Goal: Task Accomplishment & Management: Complete application form

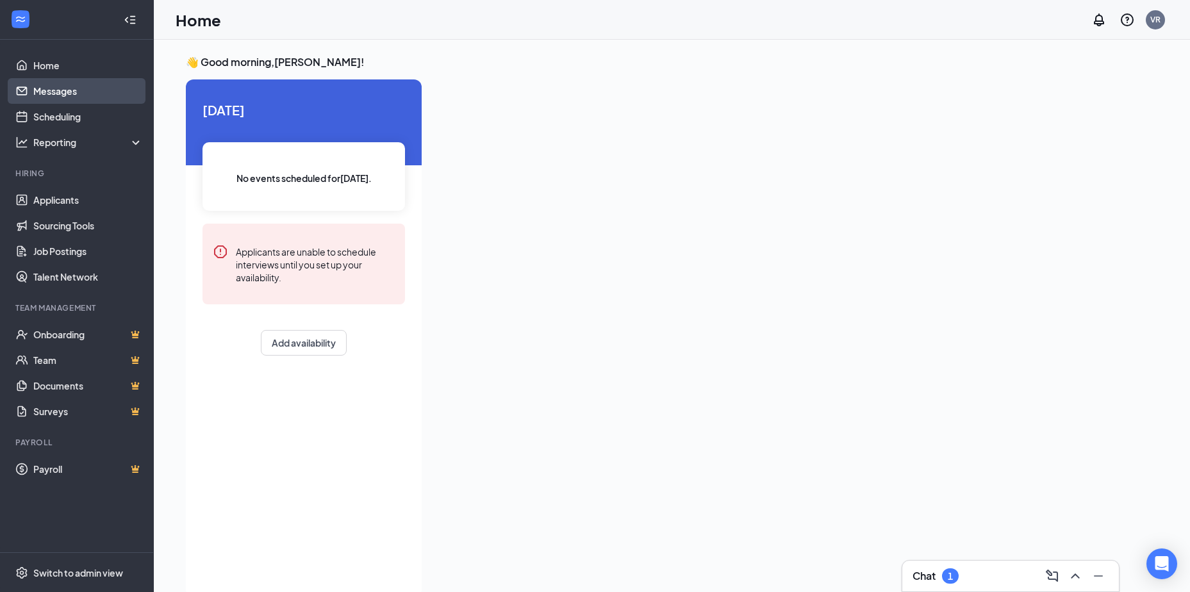
click at [82, 101] on link "Messages" at bounding box center [88, 91] width 110 height 26
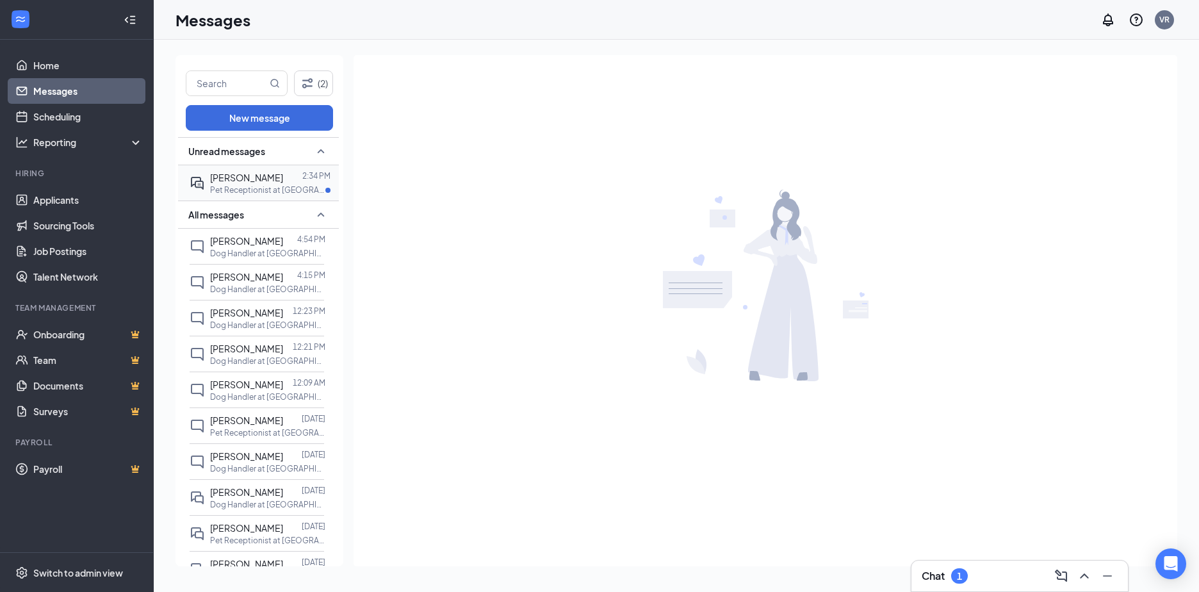
click at [283, 176] on div at bounding box center [292, 177] width 19 height 14
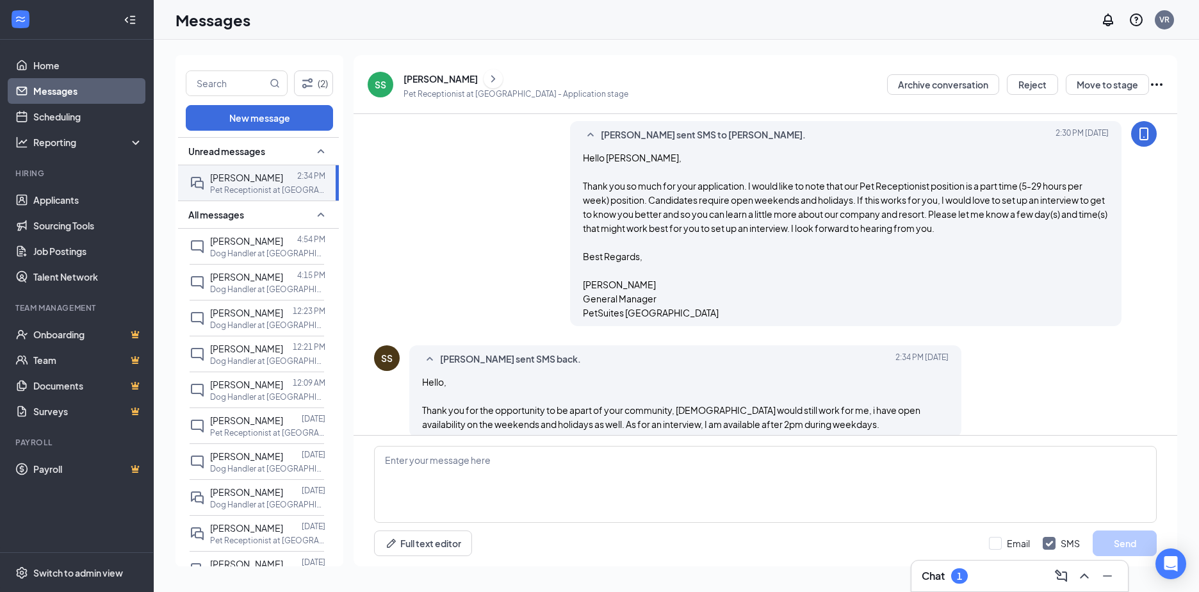
scroll to position [324, 0]
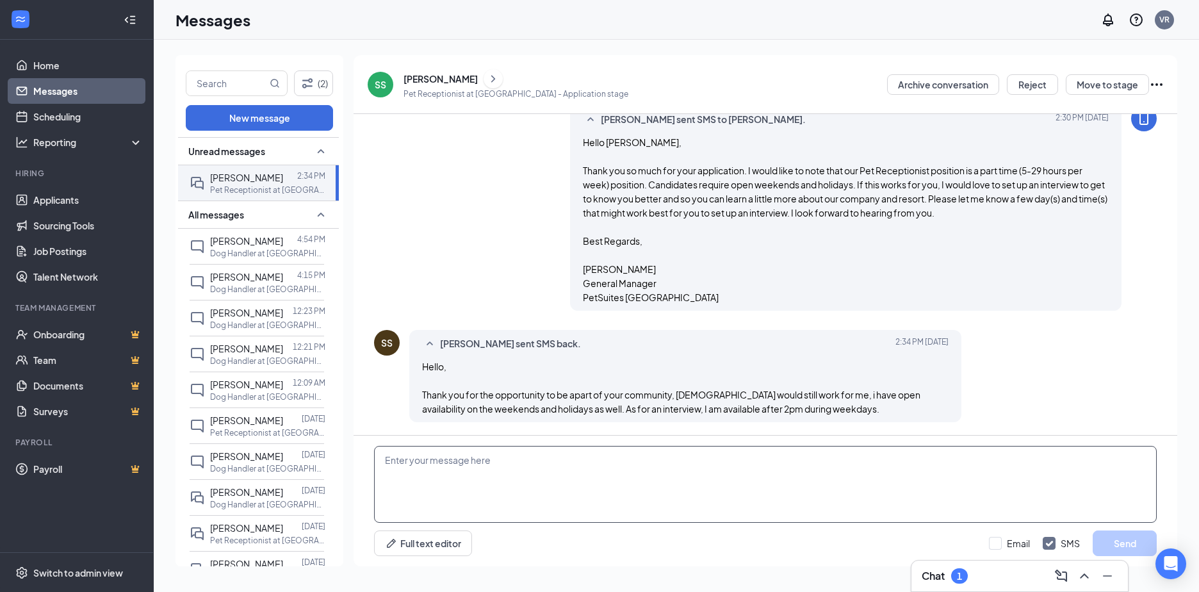
click at [638, 473] on textarea at bounding box center [765, 484] width 783 height 77
type textarea "How would [DATE] 2:30 pm work for you to meet at our facility ([STREET_ADDRESS]…"
click at [1108, 546] on button "Send" at bounding box center [1125, 544] width 64 height 26
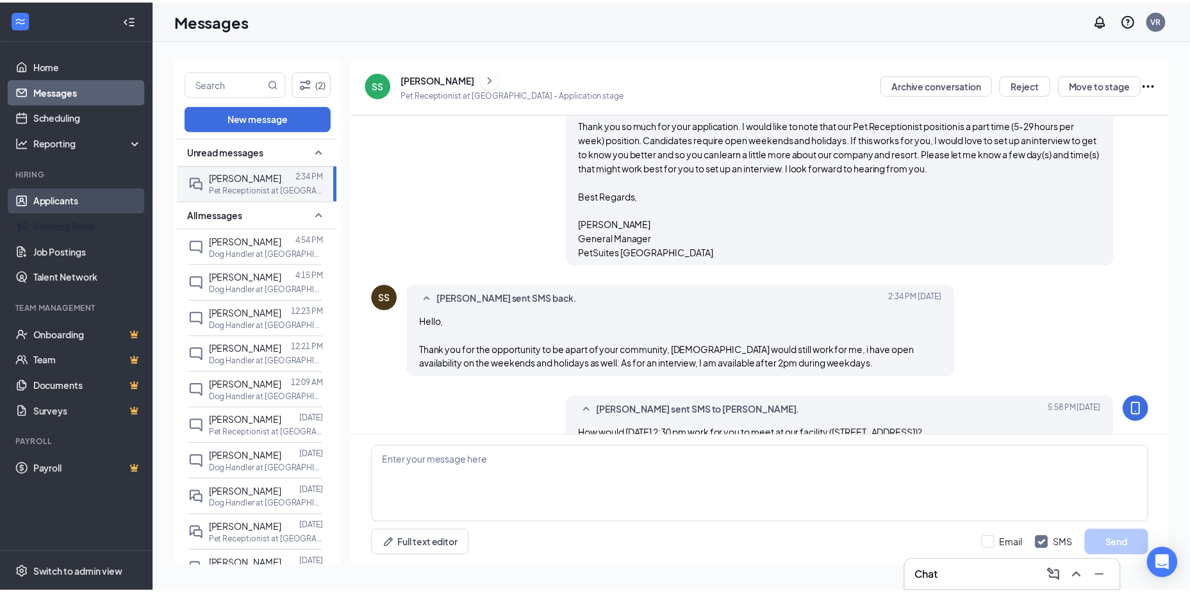
scroll to position [407, 0]
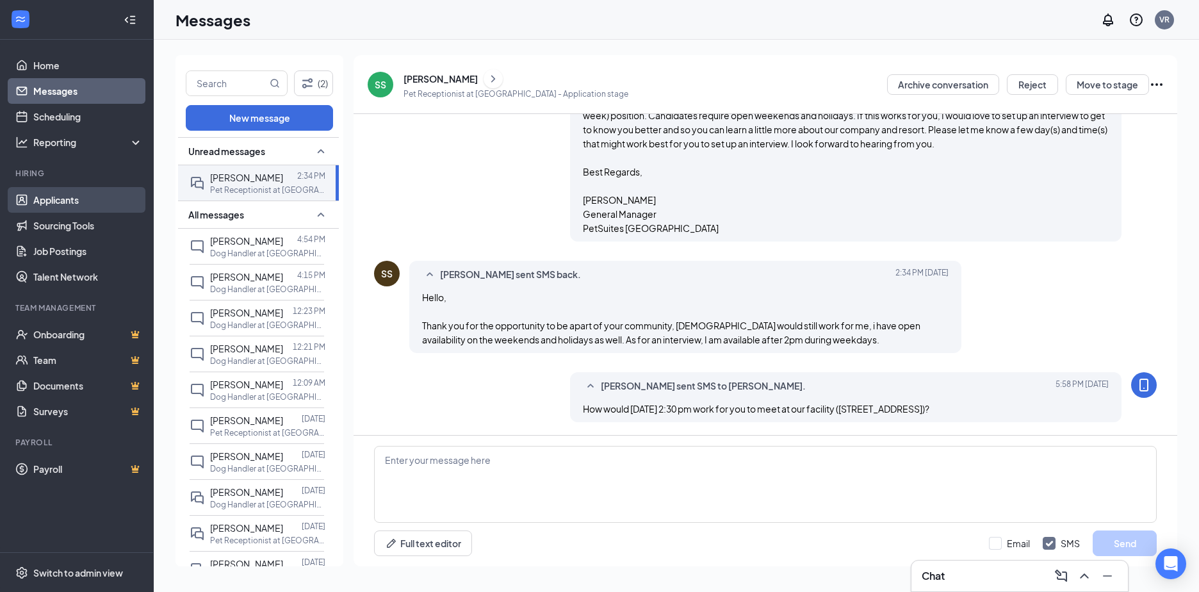
click at [49, 197] on link "Applicants" at bounding box center [88, 200] width 110 height 26
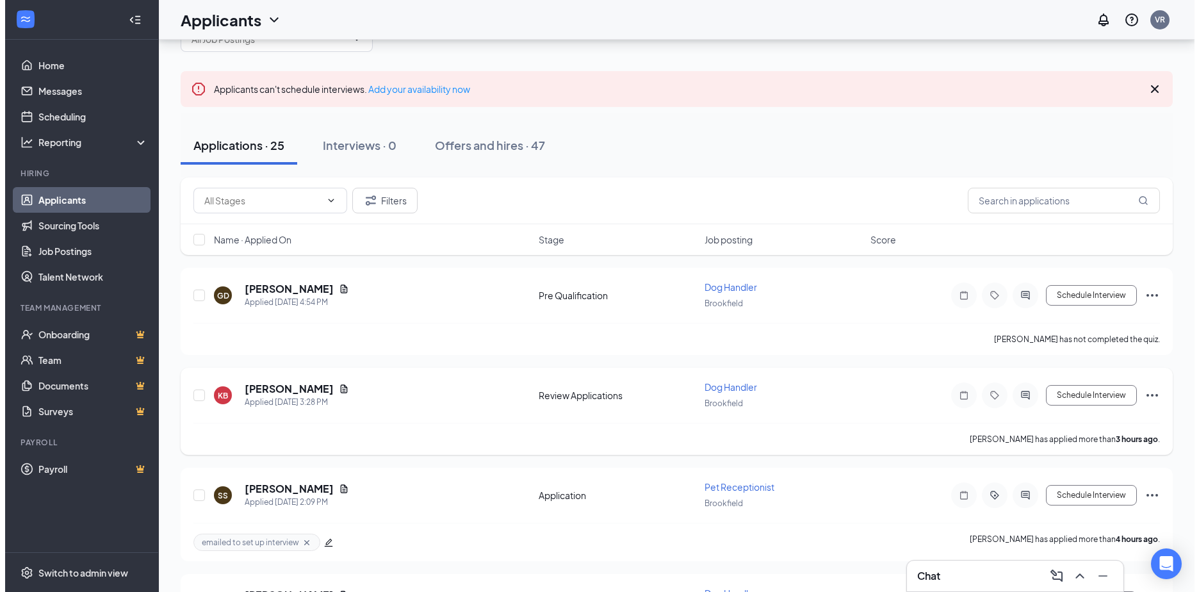
scroll to position [64, 0]
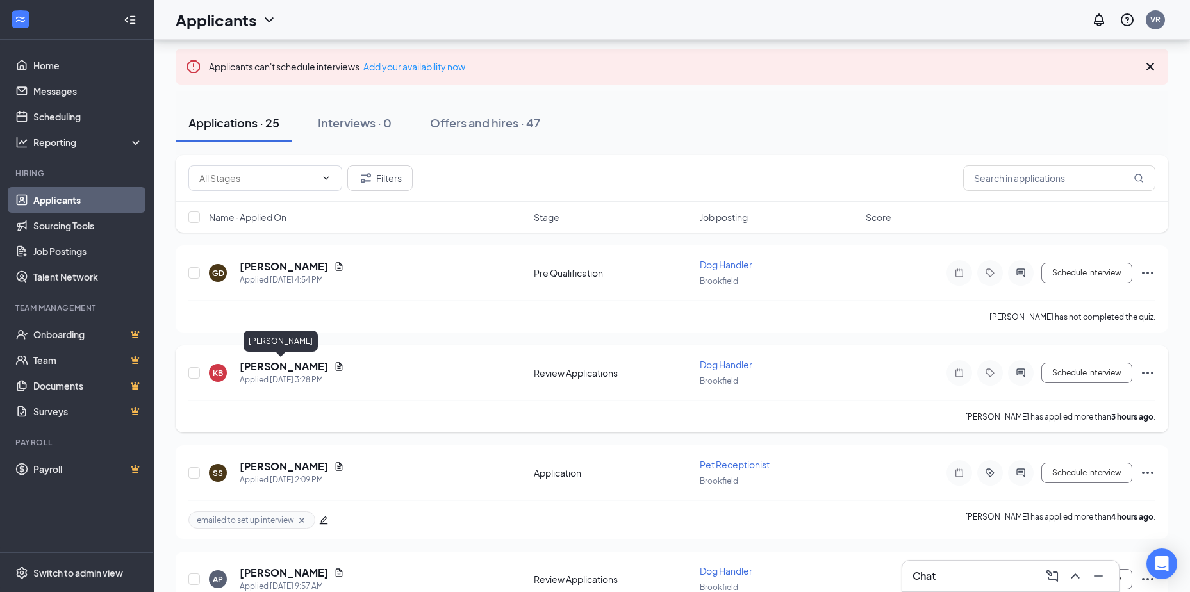
click at [270, 367] on h5 "[PERSON_NAME]" at bounding box center [284, 366] width 89 height 14
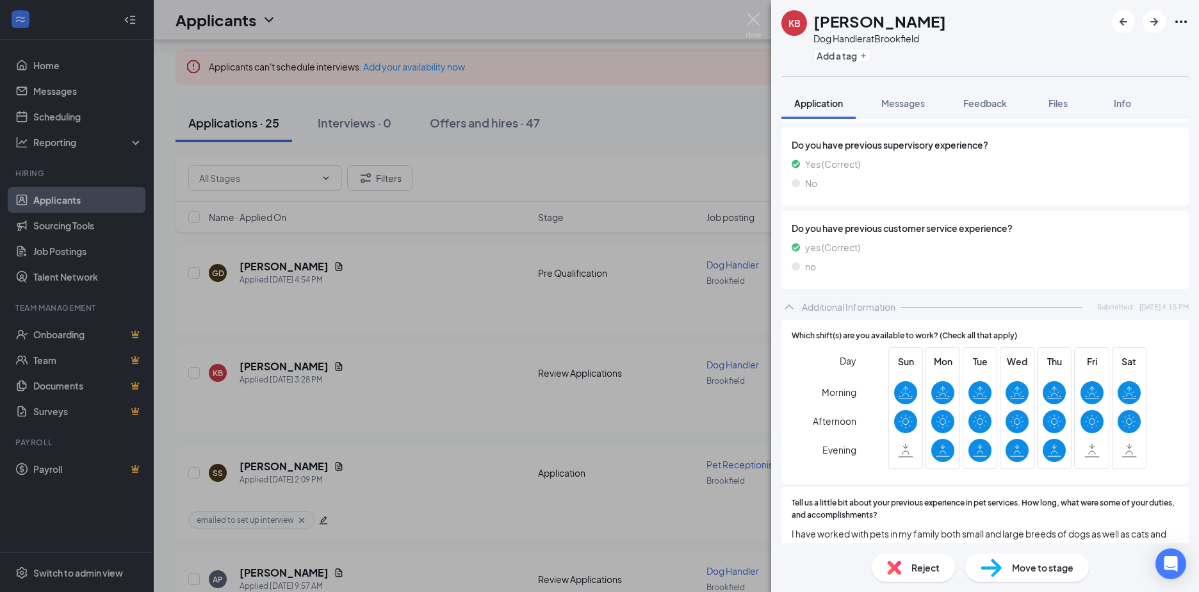
scroll to position [1022, 0]
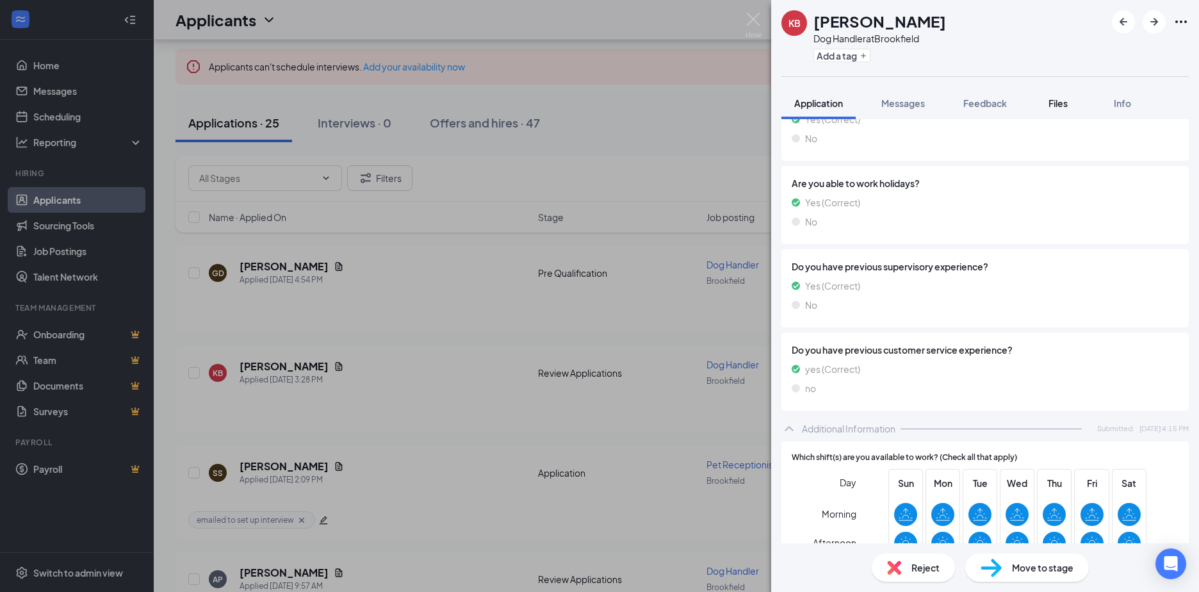
click at [1062, 104] on span "Files" at bounding box center [1058, 103] width 19 height 12
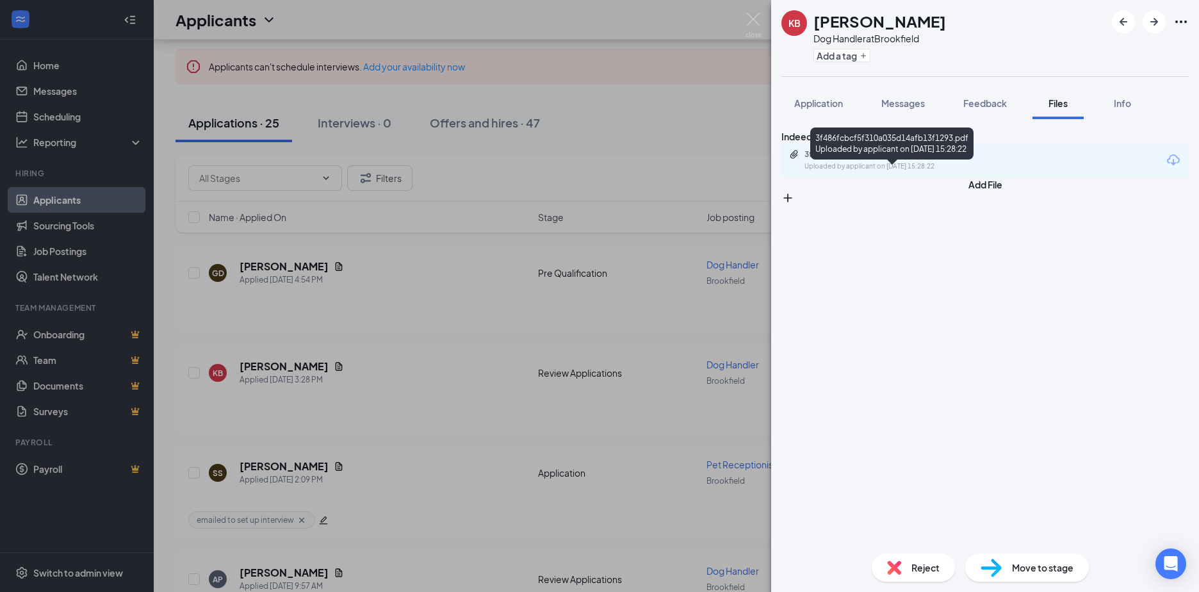
click at [903, 160] on div "3f486fcbcf5f310a035d14afb13f1293.pdf" at bounding box center [894, 154] width 179 height 10
click at [759, 19] on img at bounding box center [754, 25] width 16 height 25
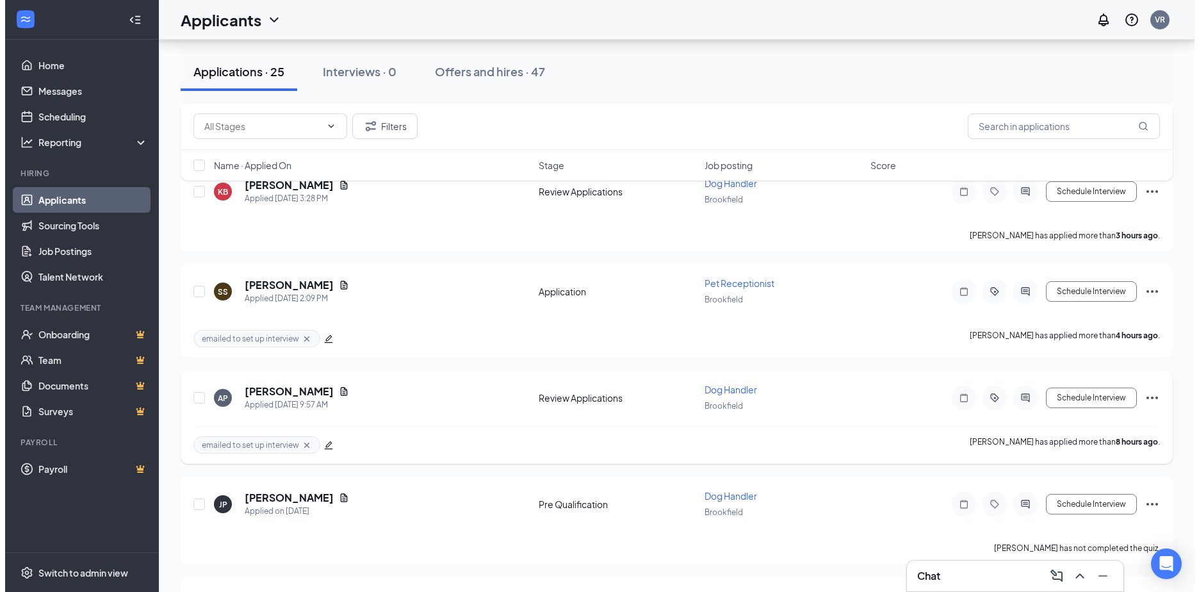
scroll to position [256, 0]
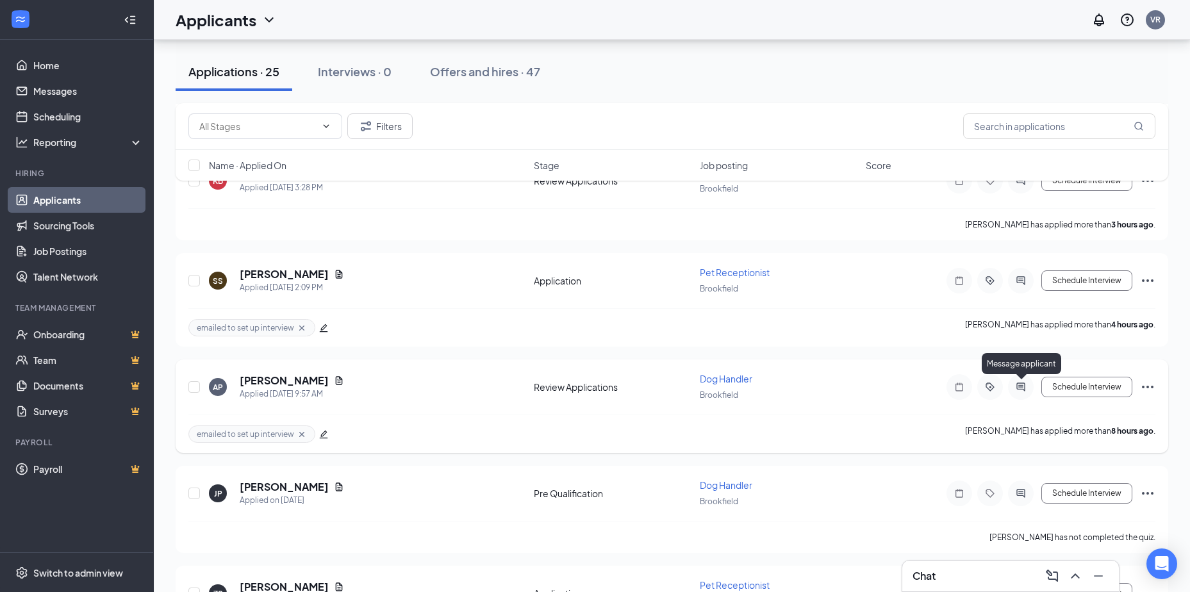
click at [1027, 386] on icon "ActiveChat" at bounding box center [1020, 387] width 15 height 10
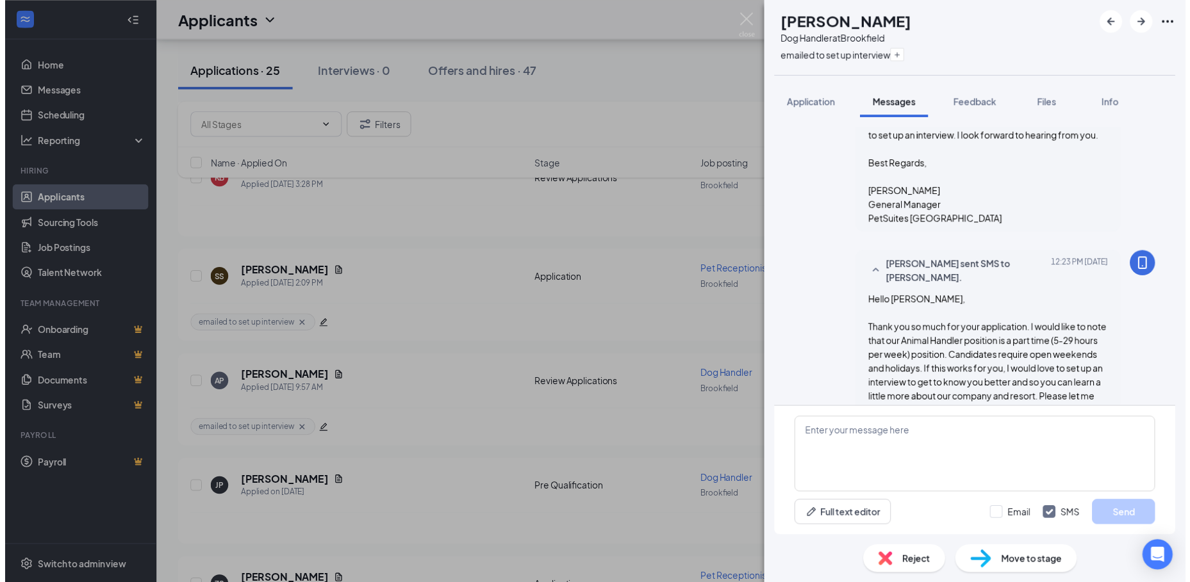
scroll to position [689, 0]
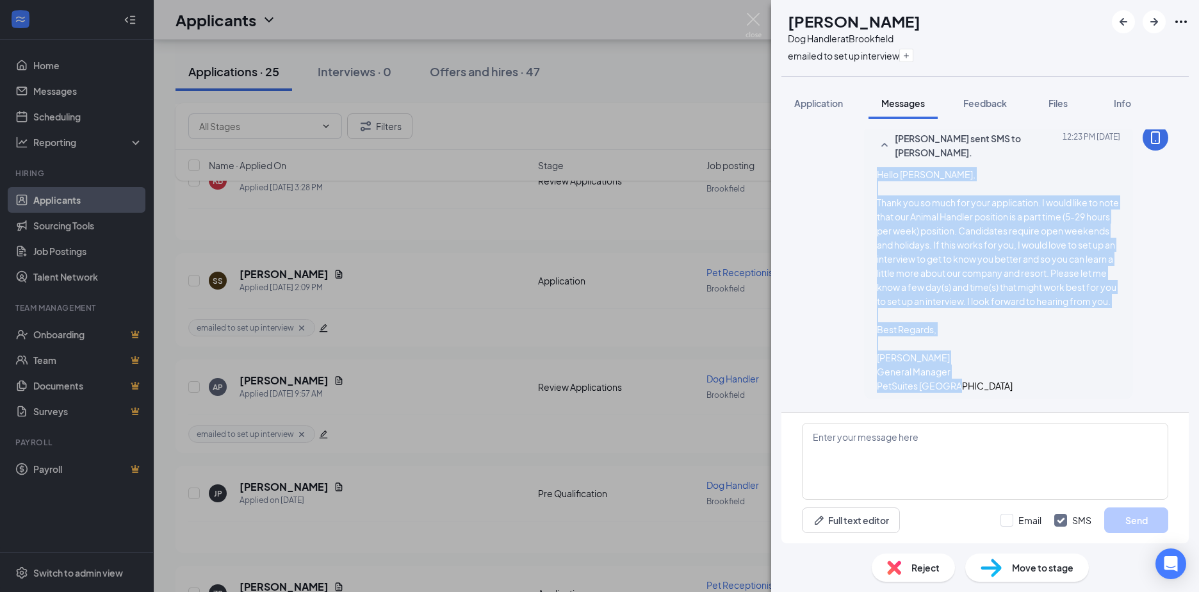
drag, startPoint x: 958, startPoint y: 390, endPoint x: 866, endPoint y: 160, distance: 247.6
click at [866, 160] on div "Veronica Rodriguez sent SMS to Arron Piggie. Today 12:23 PM Hello Arron, Thank …" at bounding box center [998, 262] width 269 height 274
click at [757, 23] on img at bounding box center [754, 25] width 16 height 25
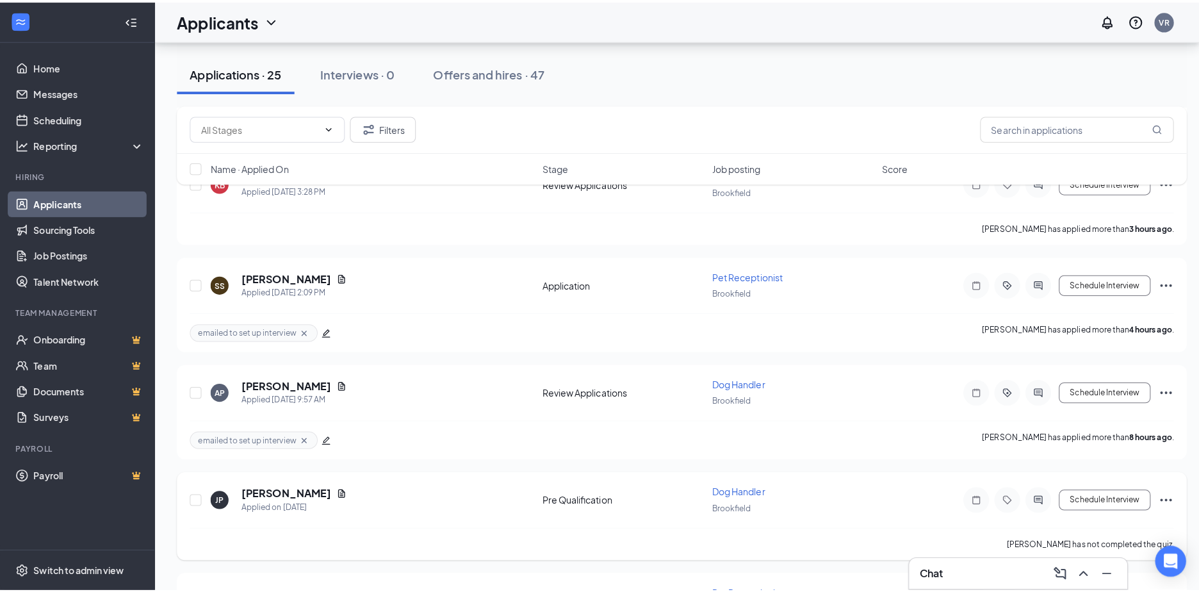
scroll to position [64, 0]
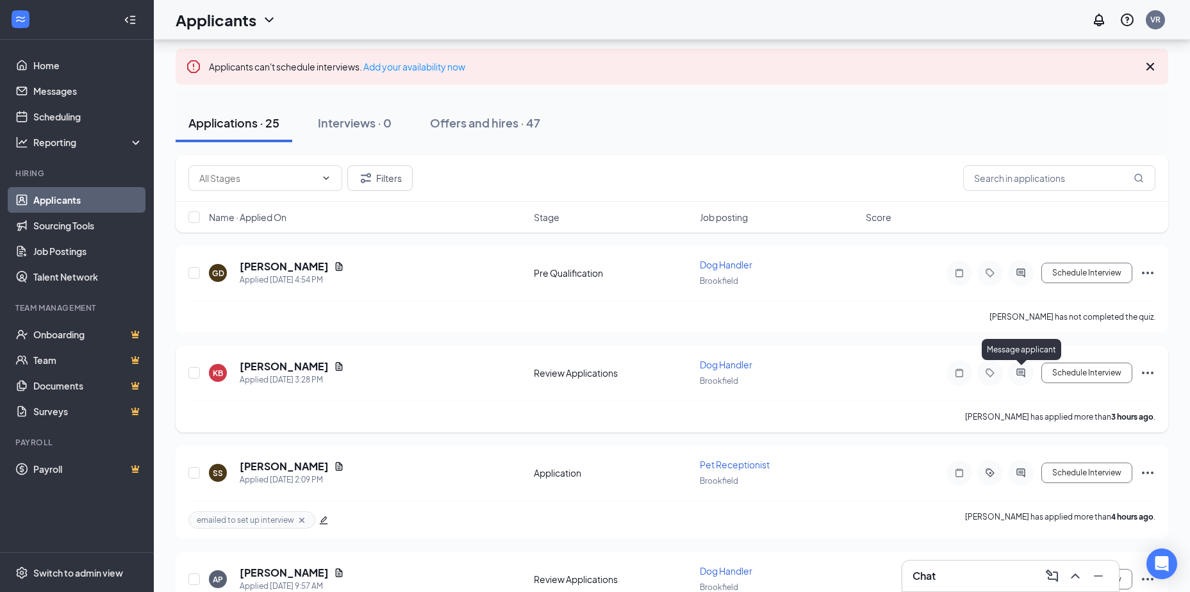
click at [1021, 374] on icon "ActiveChat" at bounding box center [1020, 373] width 15 height 10
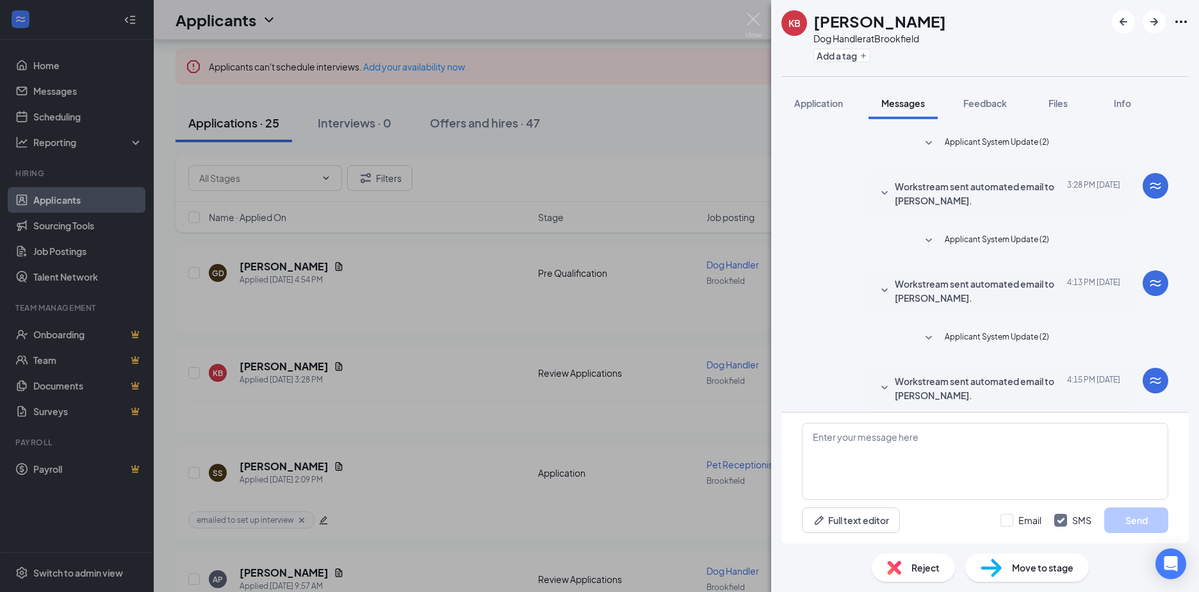
scroll to position [70, 0]
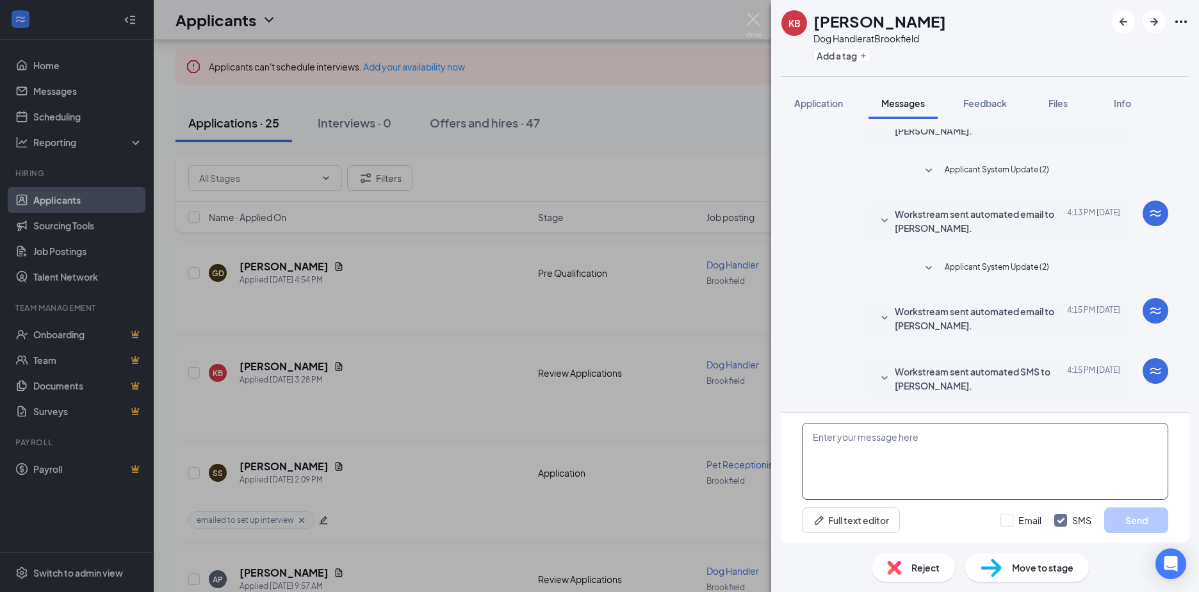
paste textarea "Hello Arron, Thank you so much for your application. I would like to note that …"
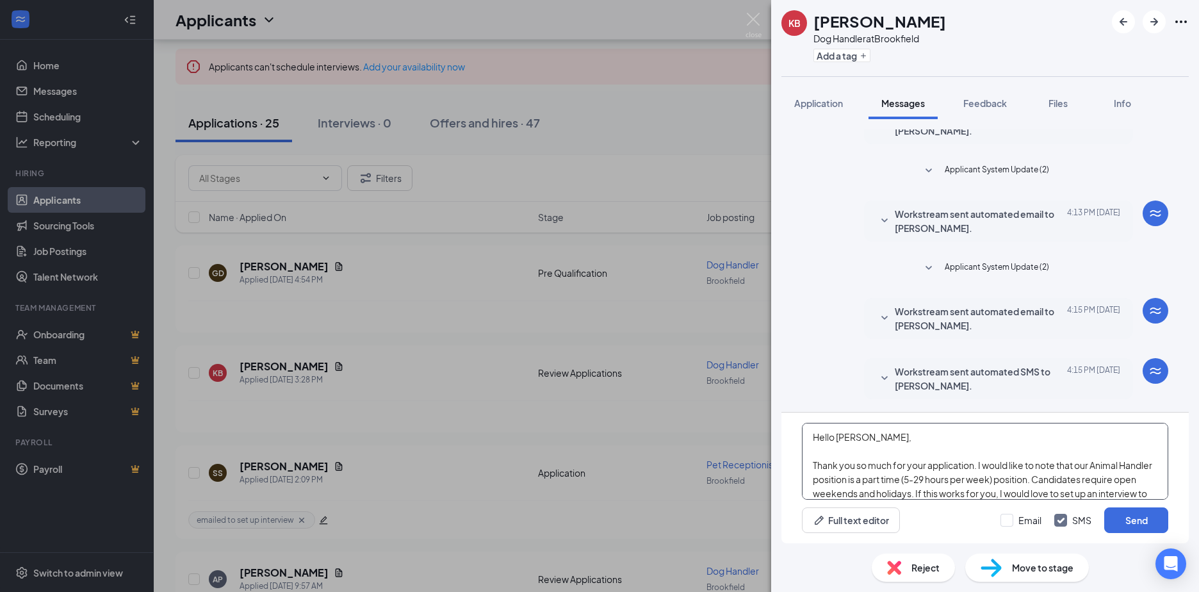
drag, startPoint x: 860, startPoint y: 438, endPoint x: 837, endPoint y: 437, distance: 23.1
click at [837, 437] on textarea "Hello Arron, Thank you so much for your application. I would like to note that …" at bounding box center [985, 461] width 366 height 77
drag, startPoint x: 1095, startPoint y: 466, endPoint x: 1122, endPoint y: 468, distance: 26.9
click at [1122, 468] on textarea "Hello Kayla, Thank you so much for your application. I would like to note that …" at bounding box center [985, 461] width 366 height 77
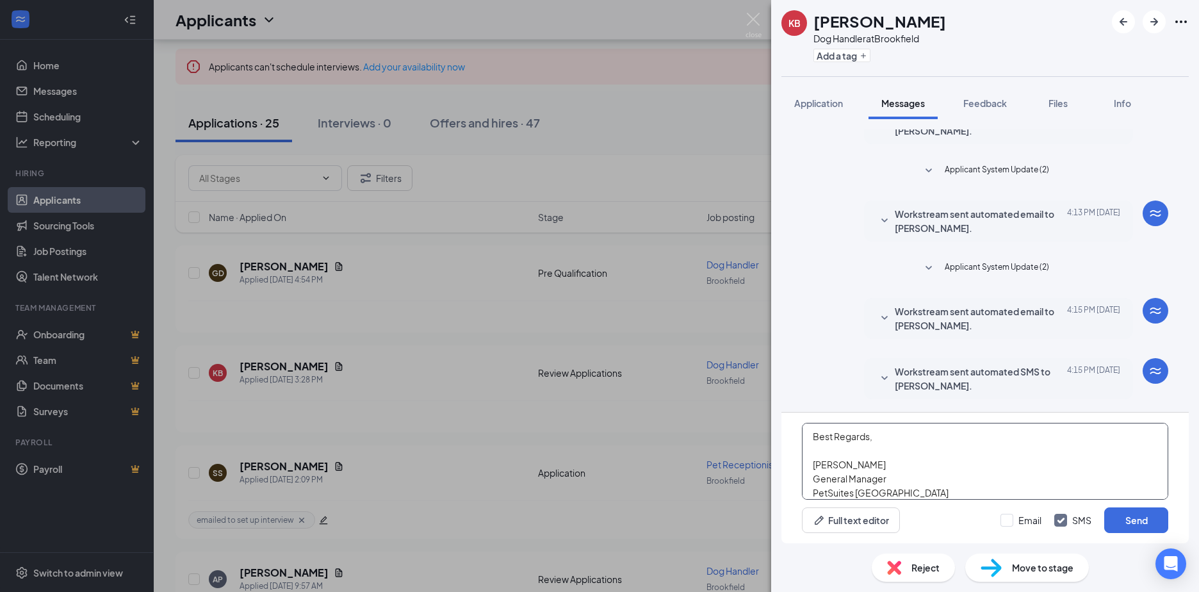
scroll to position [128, 0]
type textarea "Hello [PERSON_NAME], Thank you so much for your application. I would like to no…"
click at [1009, 520] on input "Email" at bounding box center [1021, 520] width 41 height 13
checkbox input "true"
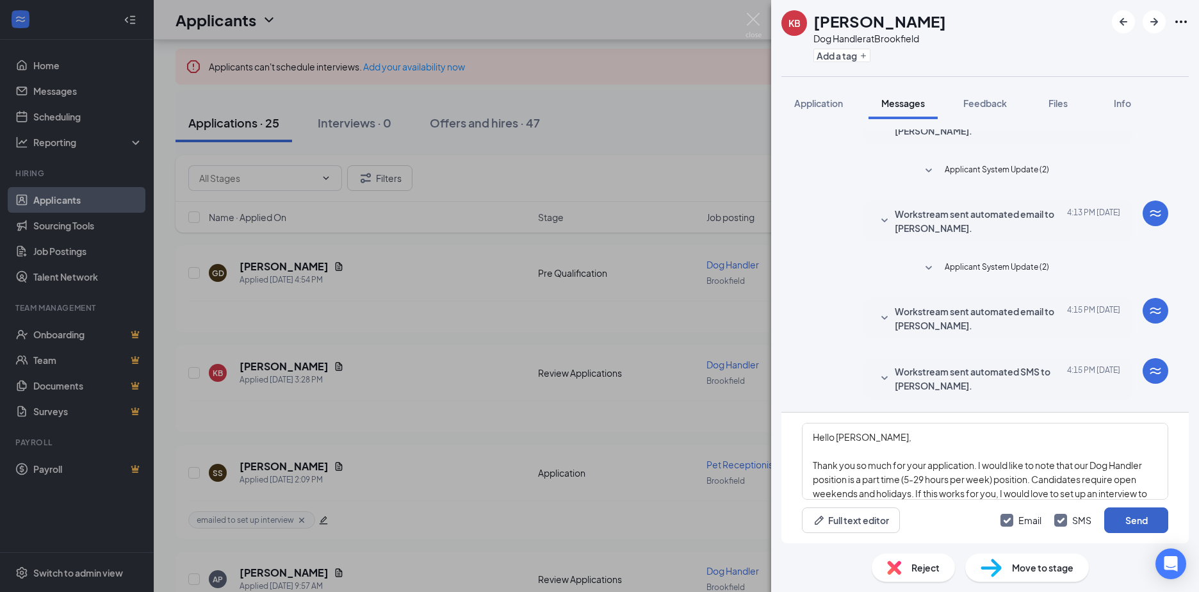
click at [1114, 512] on button "Send" at bounding box center [1137, 520] width 64 height 26
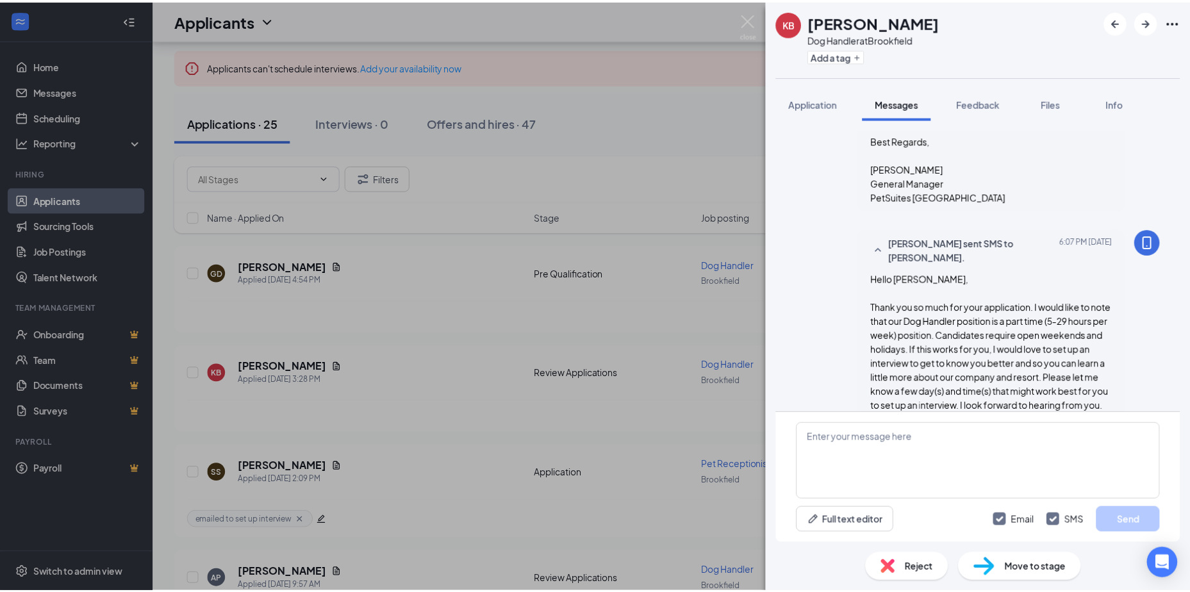
scroll to position [685, 0]
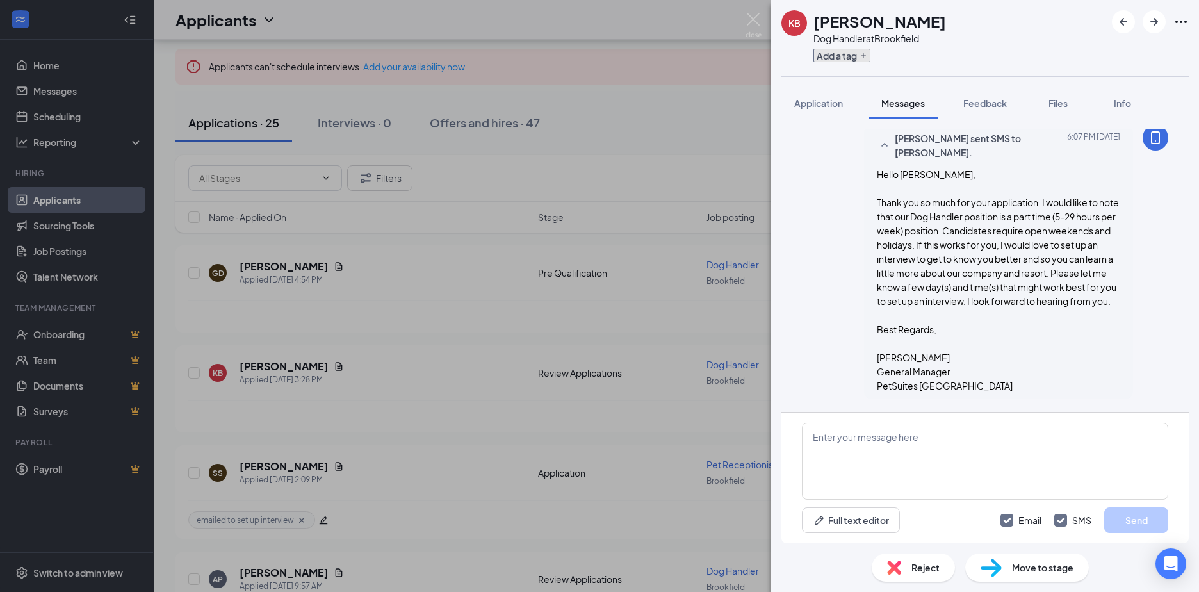
click at [856, 51] on button "Add a tag" at bounding box center [842, 55] width 57 height 13
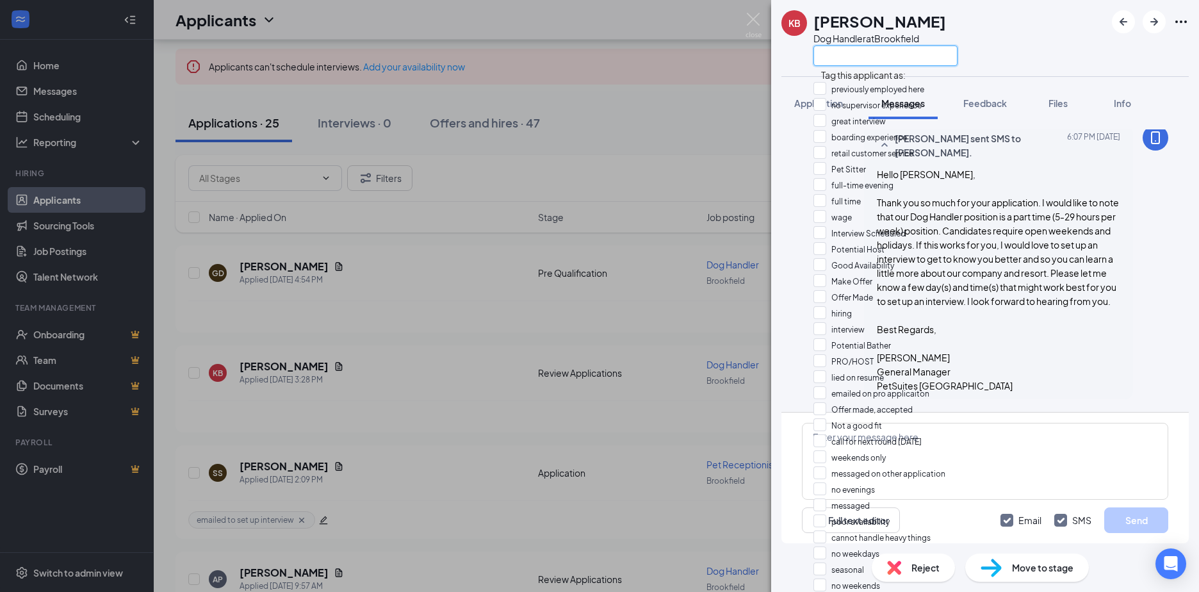
click at [848, 58] on input "text" at bounding box center [886, 55] width 144 height 21
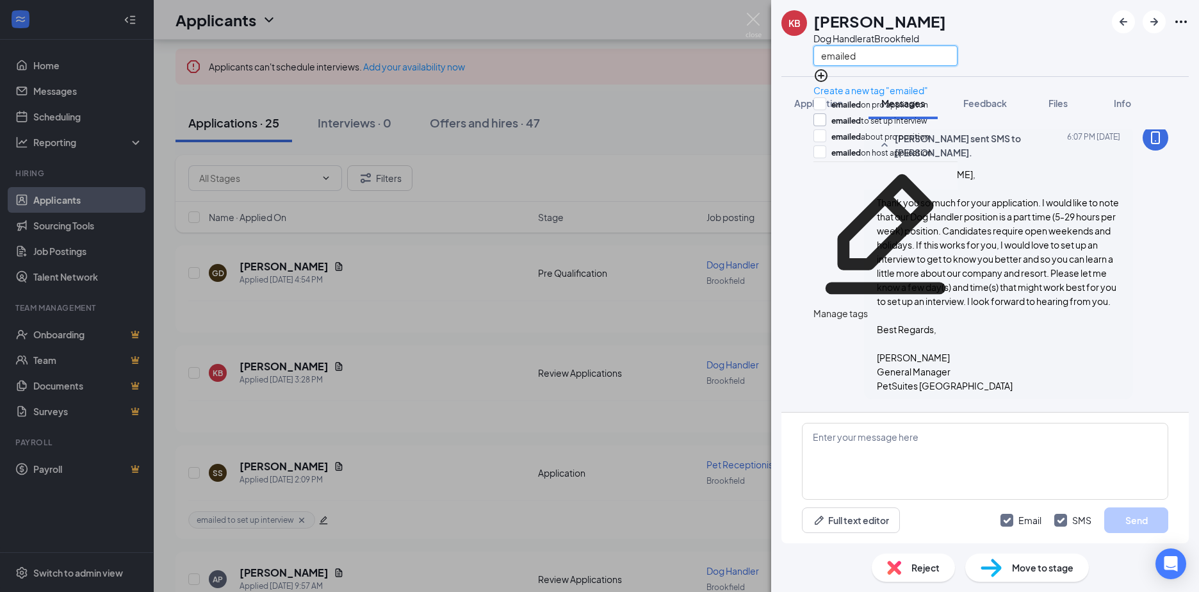
type input "emailed"
click at [834, 120] on input "emailed to set up interview" at bounding box center [871, 120] width 114 height 14
checkbox input "true"
click at [965, 33] on div "KB Kayla Balow Dog Handler at Brookfield emailed" at bounding box center [985, 38] width 428 height 76
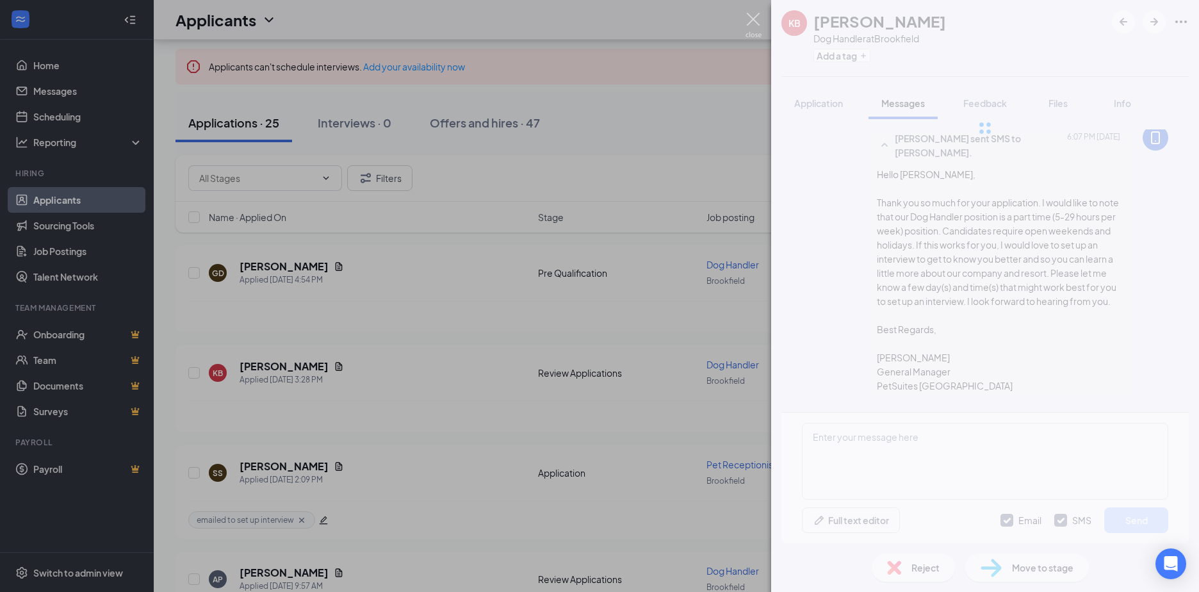
click at [755, 23] on img at bounding box center [754, 25] width 16 height 25
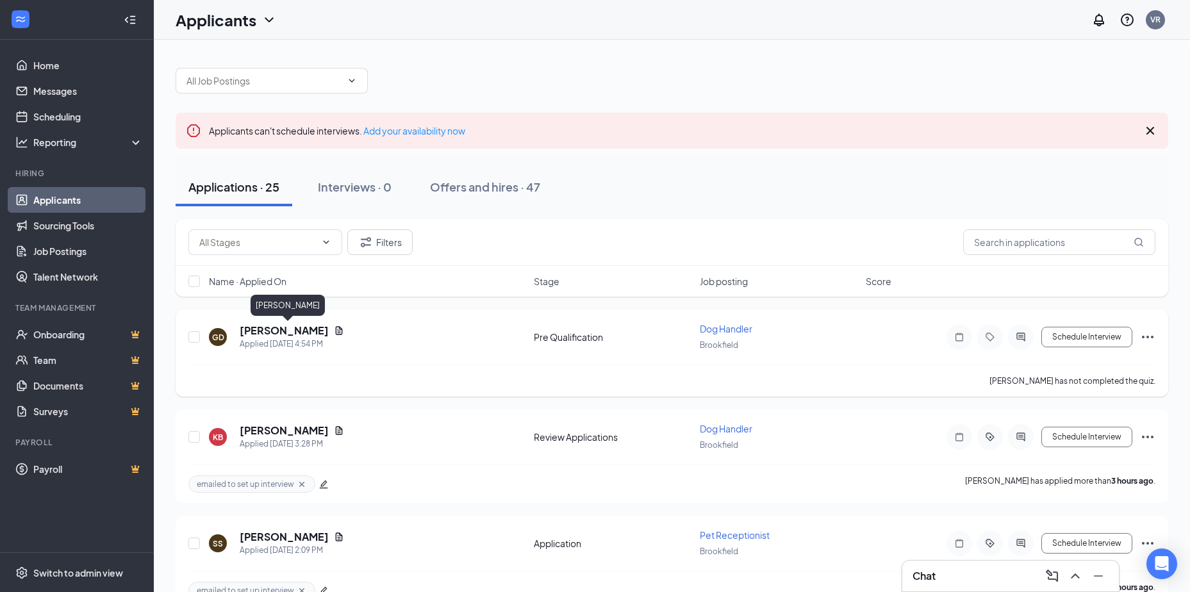
click at [329, 331] on h5 "[PERSON_NAME]" at bounding box center [284, 331] width 89 height 14
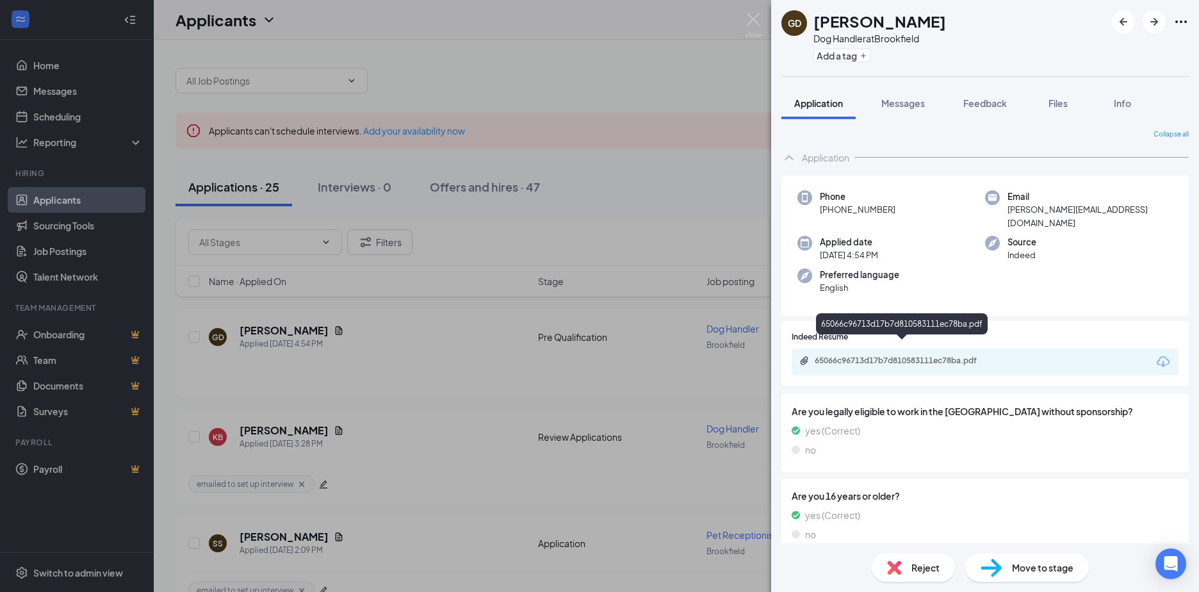
click at [912, 356] on div "65066c96713d17b7d810583111ec78ba.pdf" at bounding box center [904, 361] width 179 height 10
drag, startPoint x: 759, startPoint y: 19, endPoint x: 634, endPoint y: 163, distance: 191.7
click at [759, 19] on img at bounding box center [754, 25] width 16 height 25
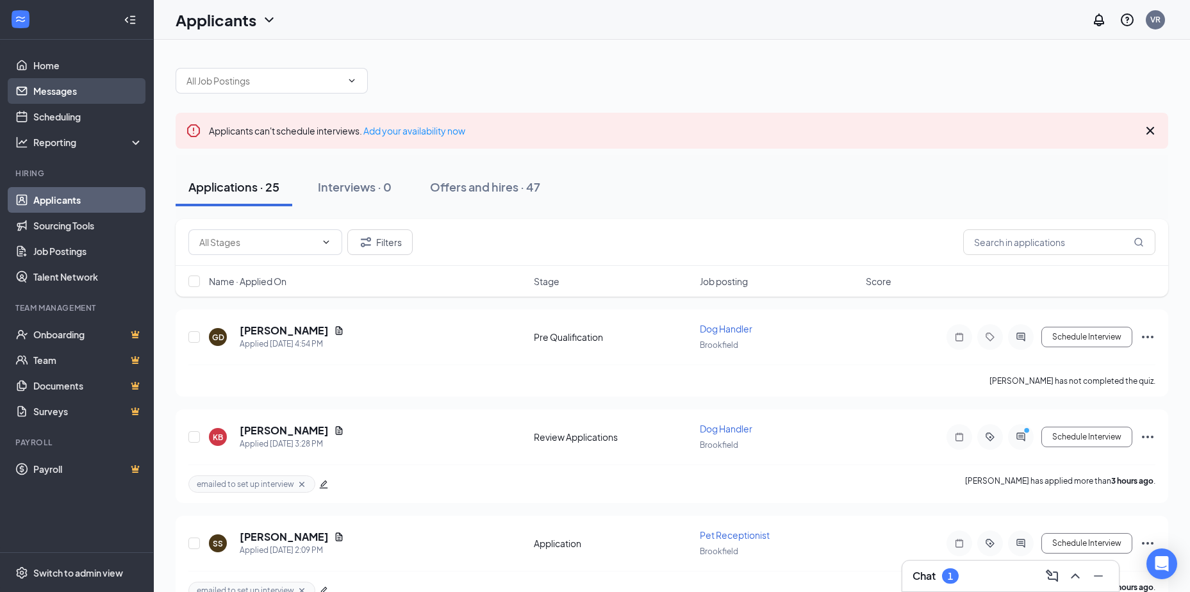
click at [49, 83] on link "Messages" at bounding box center [88, 91] width 110 height 26
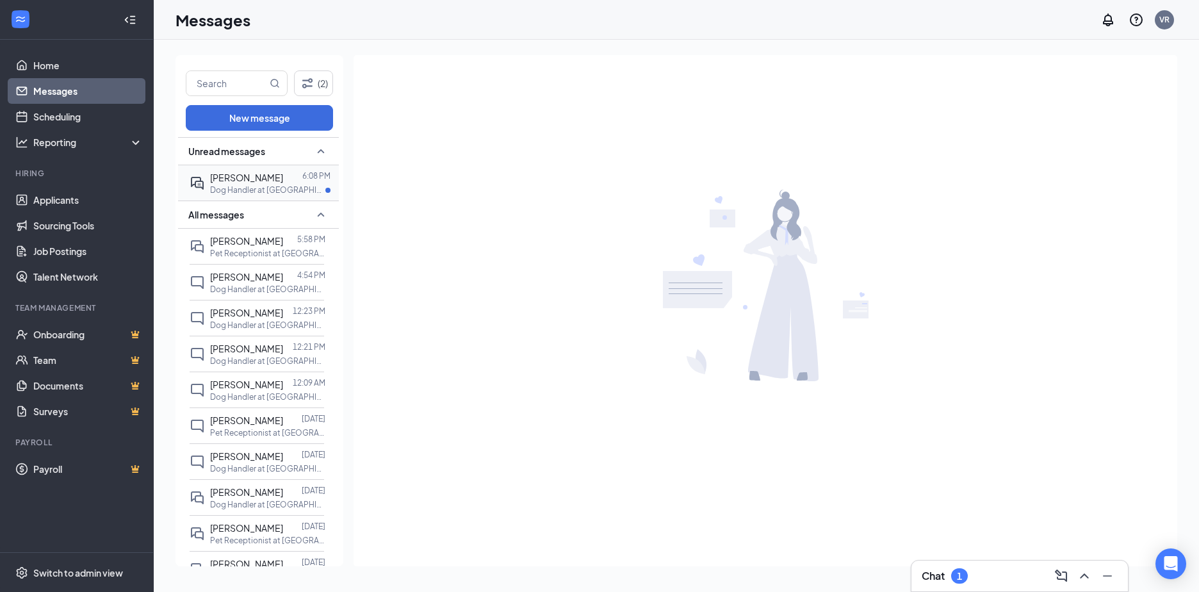
click at [224, 177] on span "[PERSON_NAME]" at bounding box center [246, 178] width 73 height 12
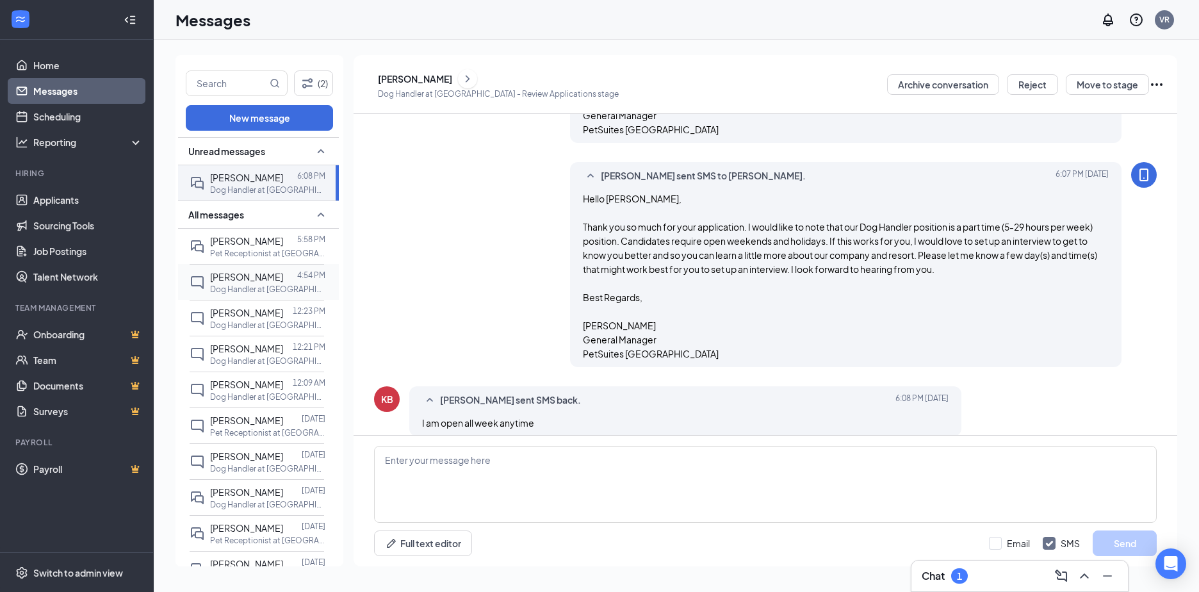
scroll to position [454, 0]
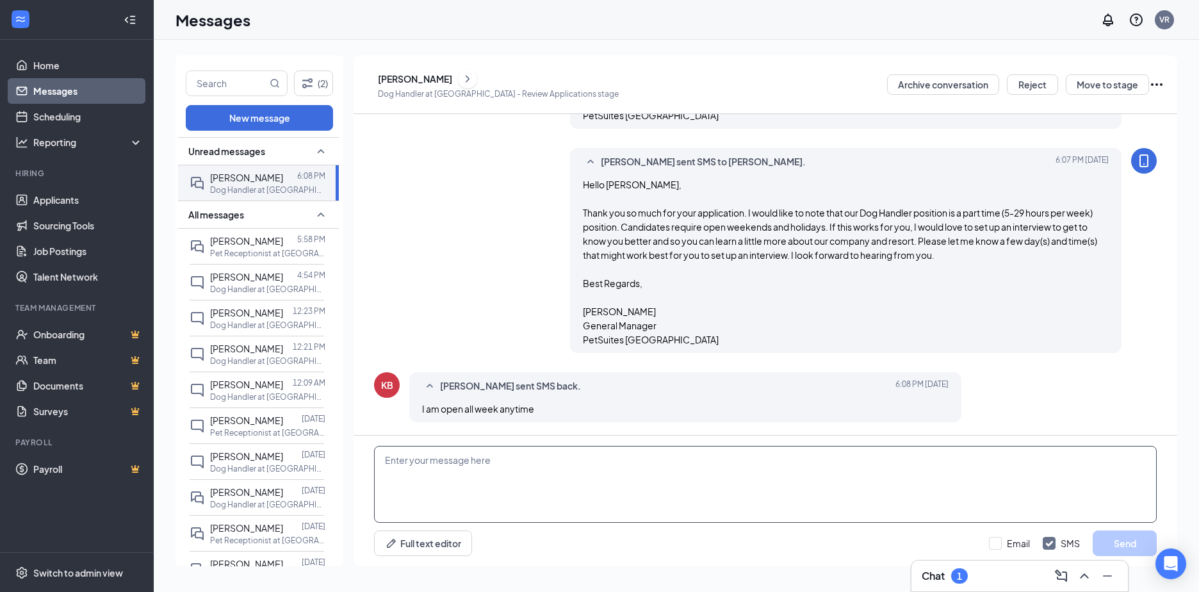
click at [447, 469] on textarea at bounding box center [765, 484] width 783 height 77
type textarea "How would [DATE] 2 pm work for you to meet at our facility ([STREET_ADDRESS])?"
click at [1106, 538] on button "Send" at bounding box center [1125, 544] width 64 height 26
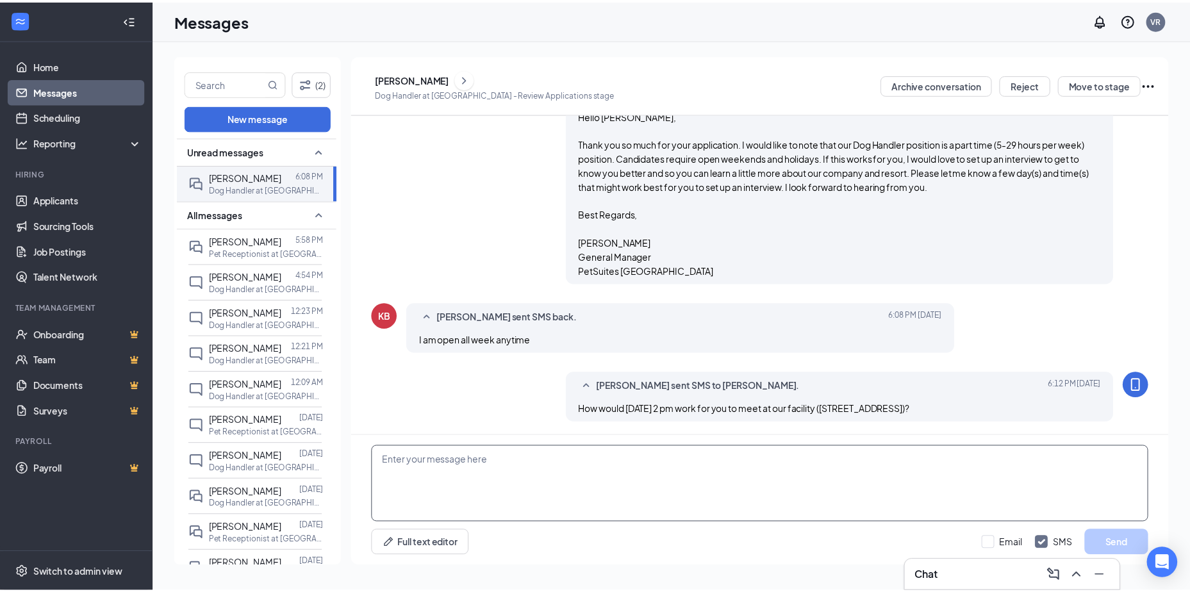
scroll to position [538, 0]
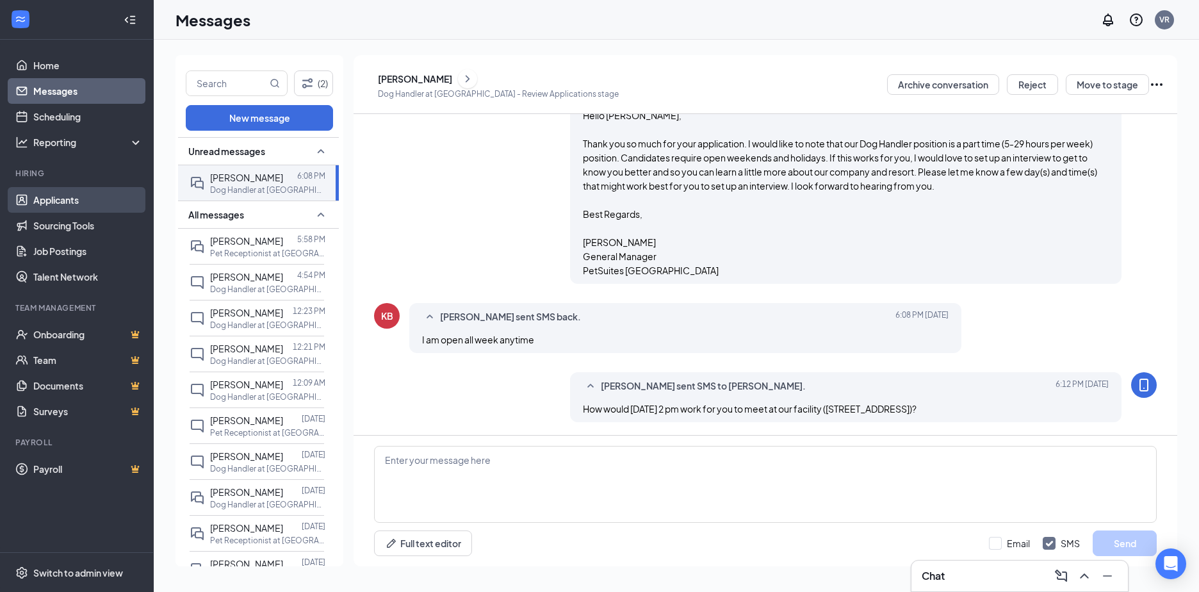
click at [70, 197] on link "Applicants" at bounding box center [88, 200] width 110 height 26
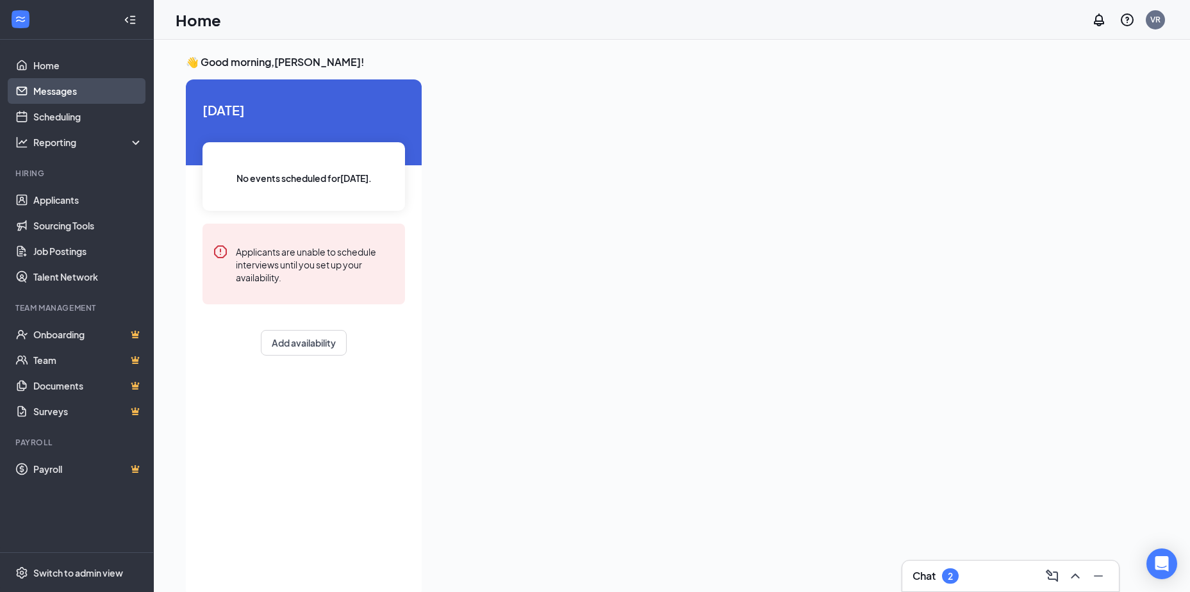
click at [40, 94] on link "Messages" at bounding box center [88, 91] width 110 height 26
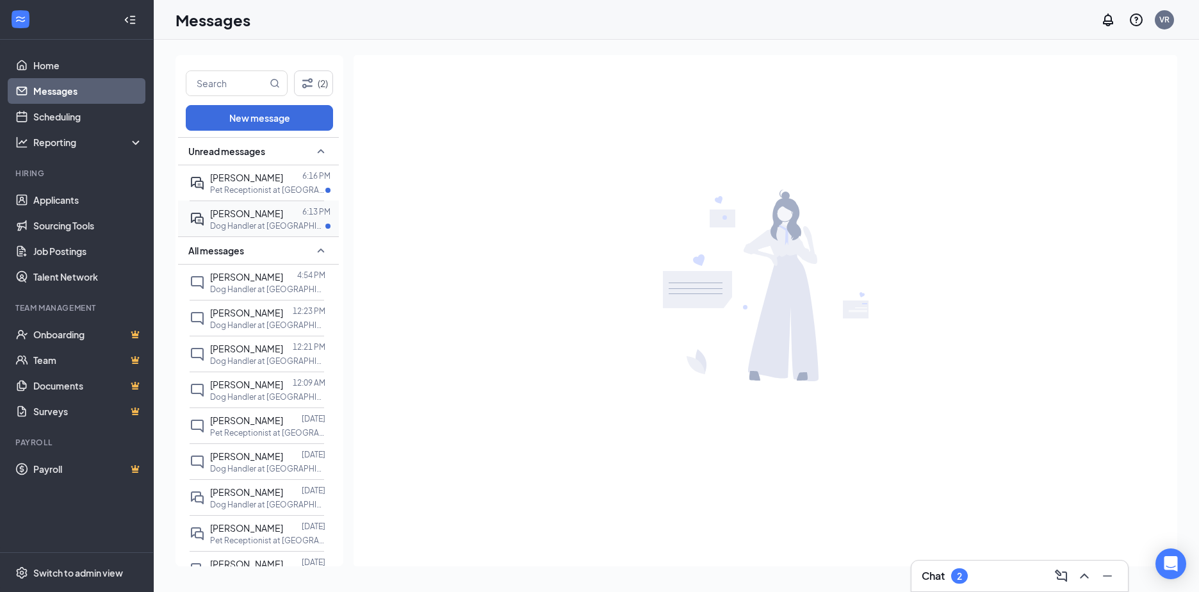
click at [245, 217] on span "[PERSON_NAME]" at bounding box center [246, 214] width 73 height 12
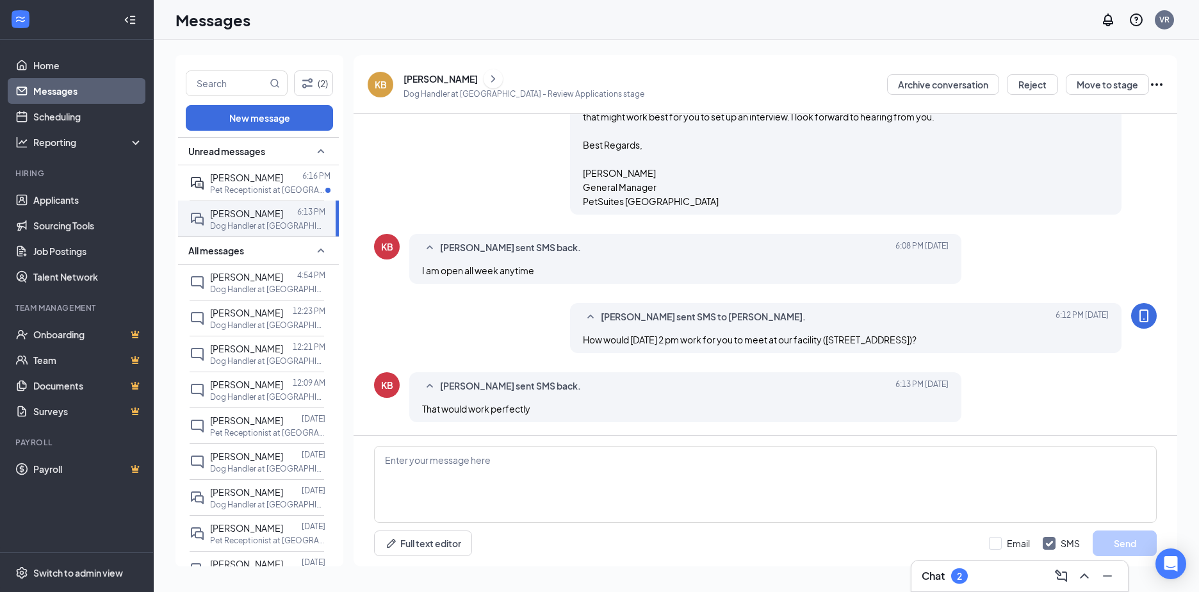
scroll to position [570, 0]
drag, startPoint x: 401, startPoint y: 79, endPoint x: 455, endPoint y: 81, distance: 53.9
click at [455, 81] on div "KB [PERSON_NAME] Dog Handler at [GEOGRAPHIC_DATA] - Review Applications stage" at bounding box center [506, 84] width 277 height 33
copy div "[PERSON_NAME]"
click at [487, 75] on icon "ChevronRight" at bounding box center [493, 78] width 13 height 15
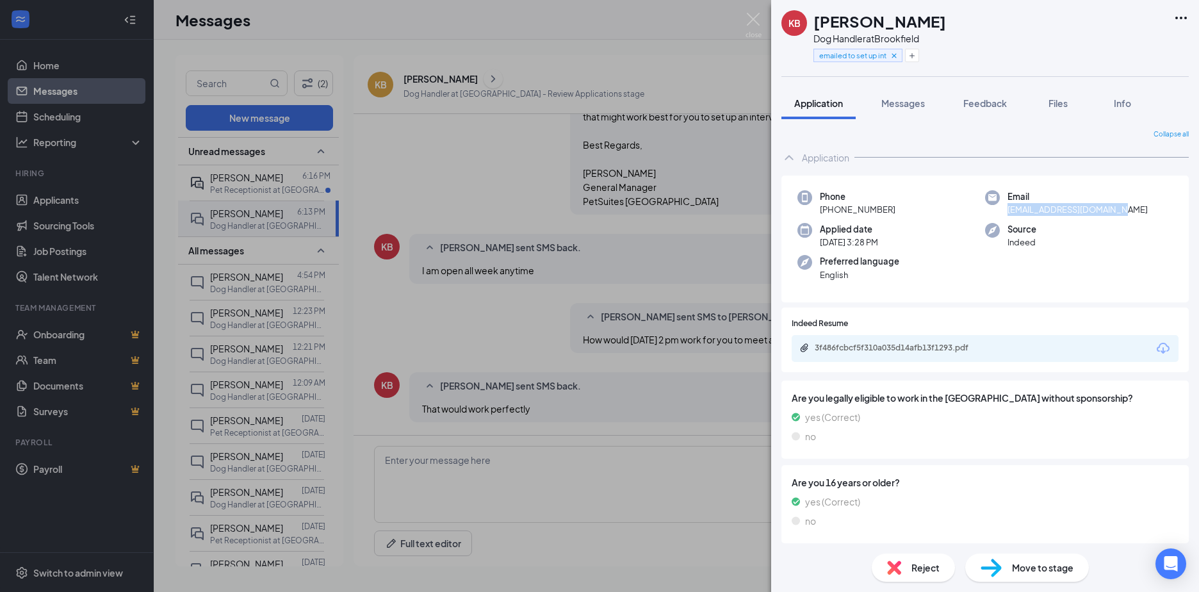
drag, startPoint x: 1119, startPoint y: 210, endPoint x: 1001, endPoint y: 213, distance: 117.3
click at [1001, 213] on div "Email [EMAIL_ADDRESS][DOMAIN_NAME]" at bounding box center [1079, 203] width 188 height 26
copy span "[EMAIL_ADDRESS][DOMAIN_NAME]"
click at [752, 15] on img at bounding box center [754, 25] width 16 height 25
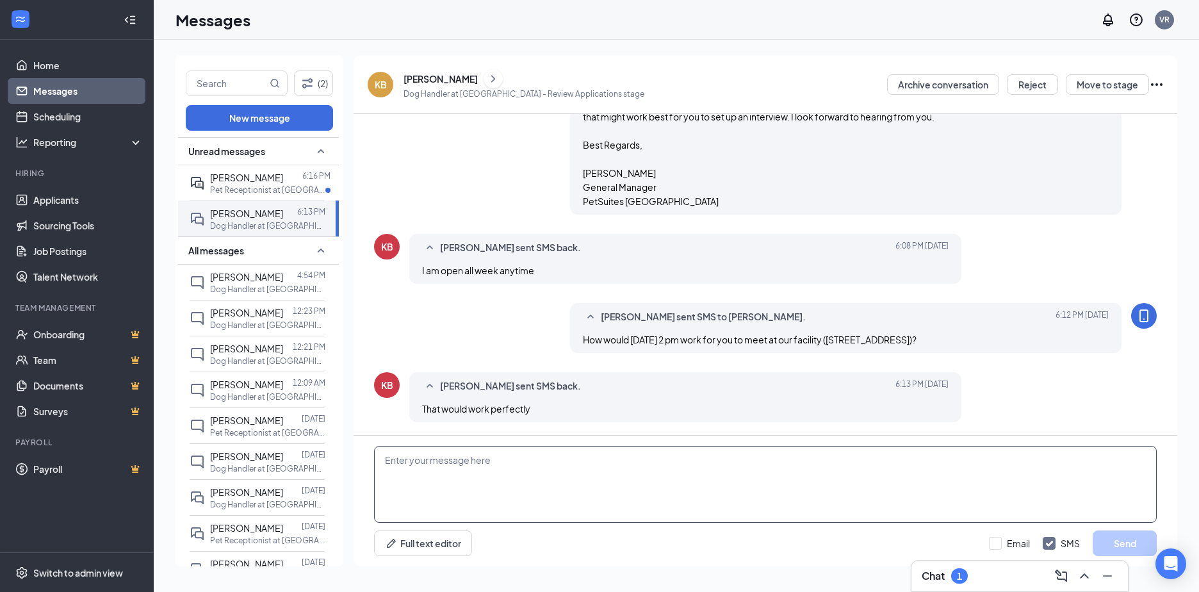
click at [499, 468] on textarea at bounding box center [765, 484] width 783 height 77
type textarea "Perfect. Please ask for [PERSON_NAME] at the front desk when you arrive. I look…"
click at [1117, 543] on button "Send" at bounding box center [1125, 544] width 64 height 26
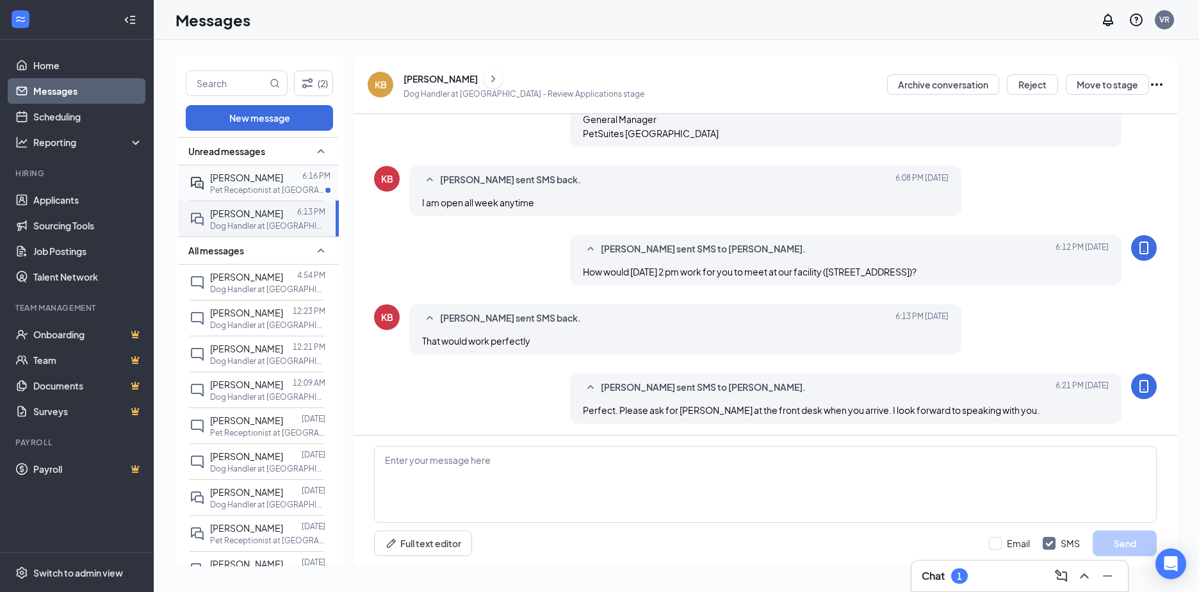
scroll to position [639, 0]
click at [237, 190] on p "Pet Receptionist at [GEOGRAPHIC_DATA]" at bounding box center [267, 190] width 115 height 11
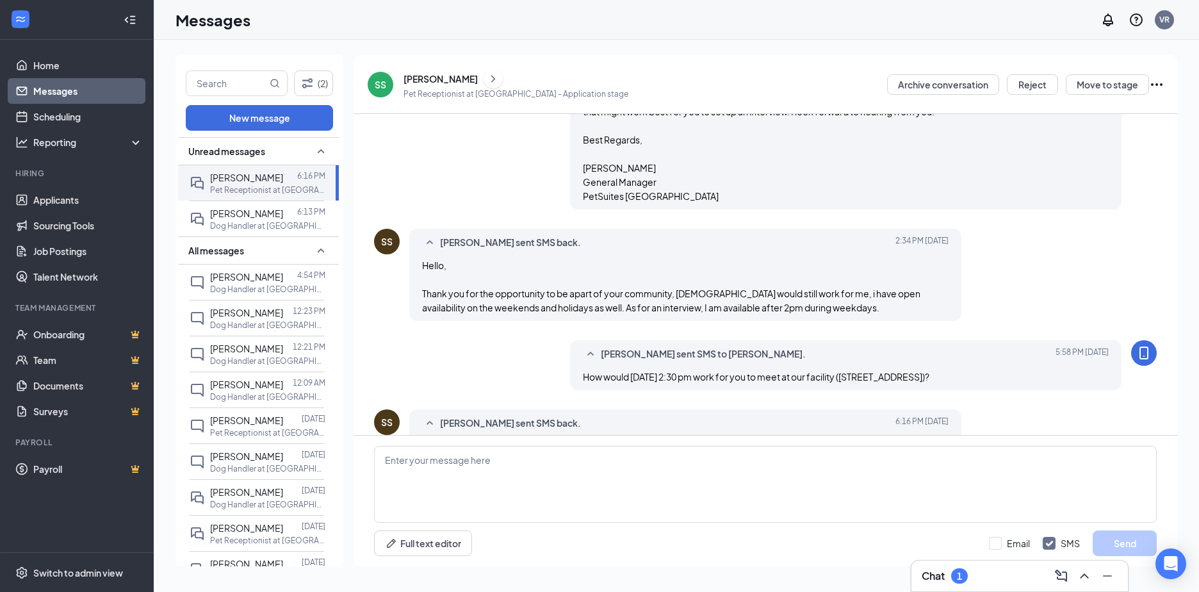
scroll to position [476, 0]
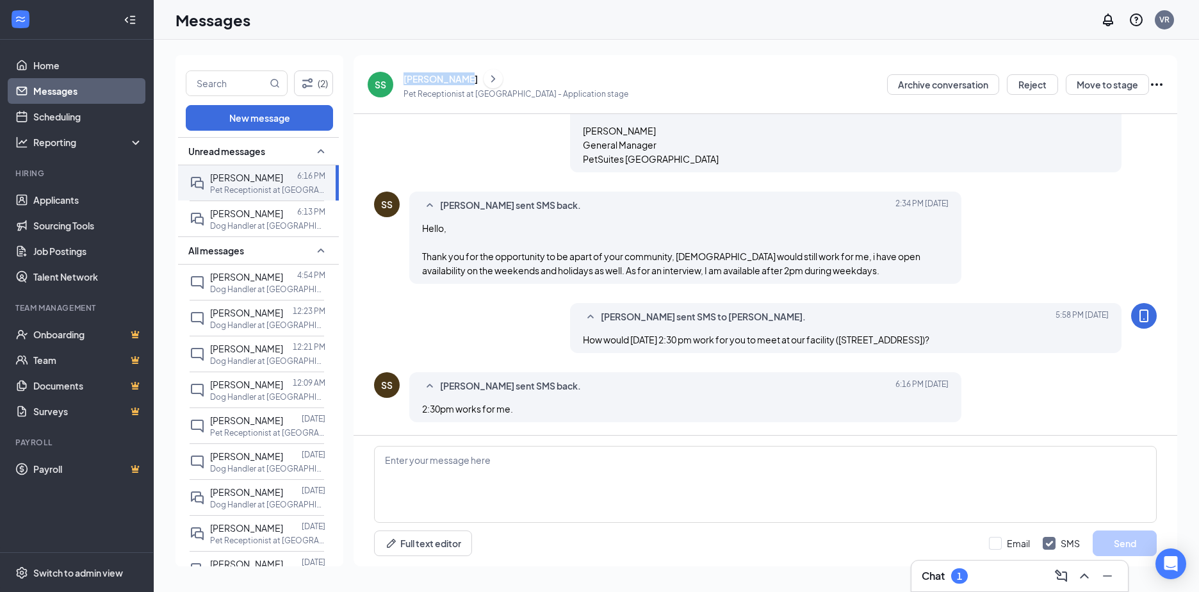
drag, startPoint x: 404, startPoint y: 76, endPoint x: 462, endPoint y: 84, distance: 58.3
click at [462, 84] on div "[PERSON_NAME]" at bounding box center [516, 78] width 225 height 19
copy div "[PERSON_NAME]"
click at [487, 79] on icon "ChevronRight" at bounding box center [493, 78] width 13 height 15
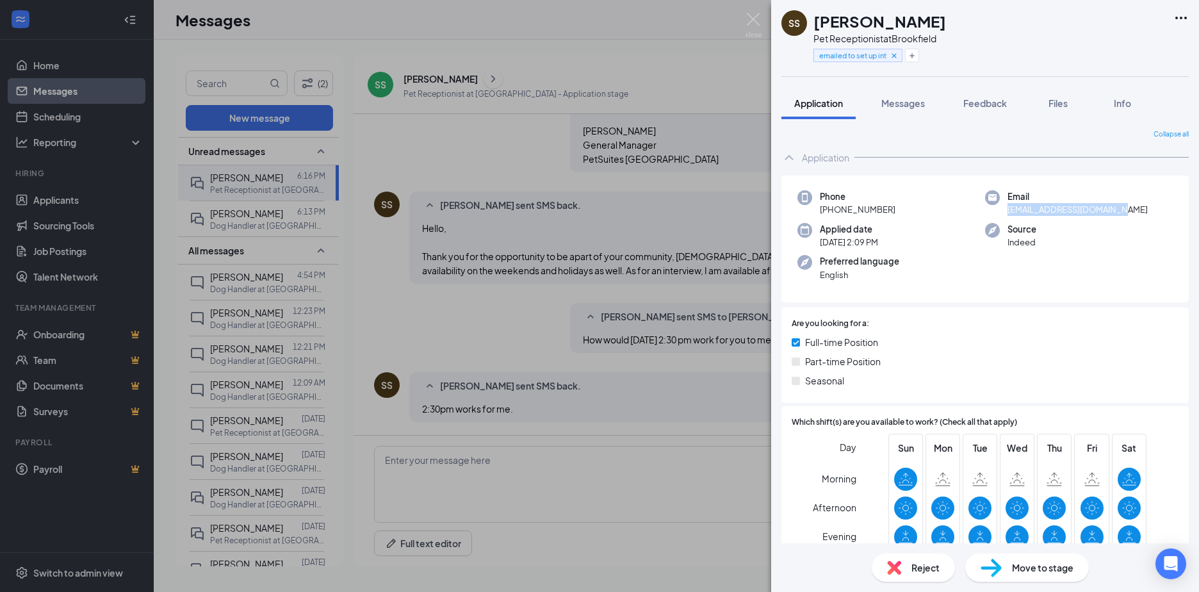
drag, startPoint x: 1098, startPoint y: 213, endPoint x: 1004, endPoint y: 213, distance: 94.2
click at [1004, 213] on div "Email [EMAIL_ADDRESS][DOMAIN_NAME]" at bounding box center [1079, 203] width 188 height 26
copy span "[EMAIL_ADDRESS][DOMAIN_NAME]"
click at [750, 17] on img at bounding box center [754, 25] width 16 height 25
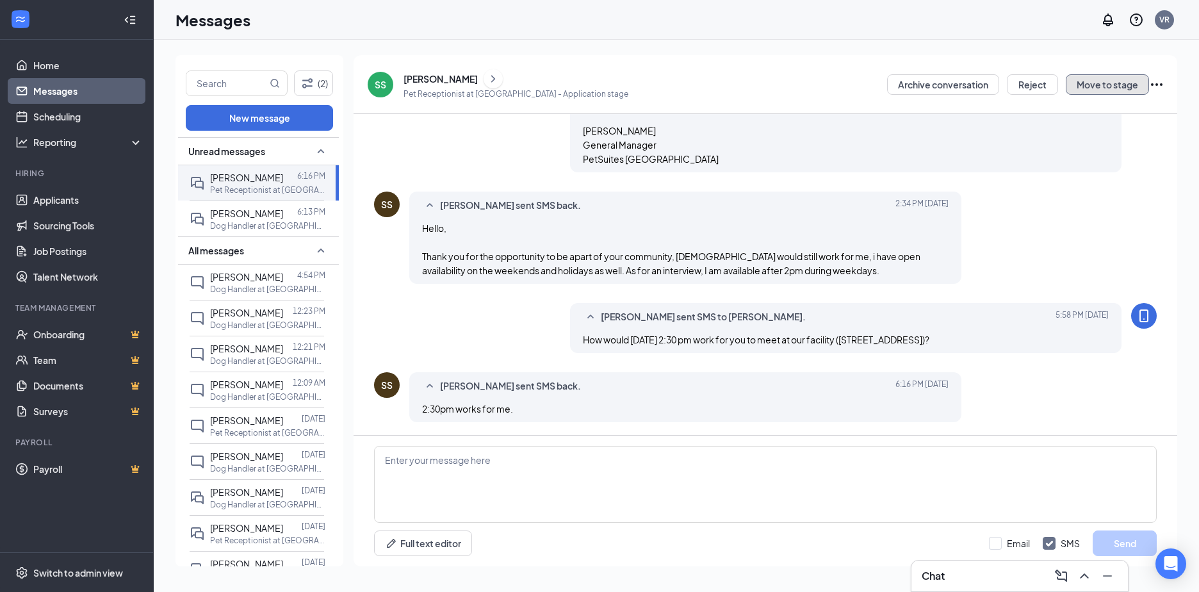
click at [1082, 85] on button "Move to stage" at bounding box center [1107, 84] width 83 height 21
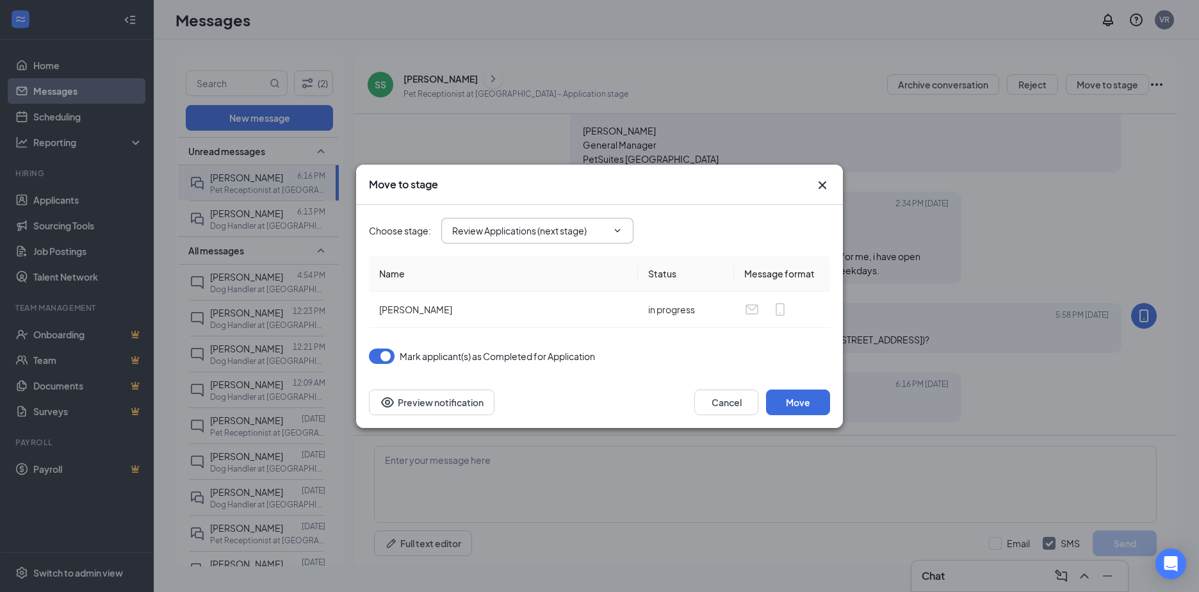
click at [538, 232] on input "Review Applications (next stage)" at bounding box center [529, 231] width 155 height 14
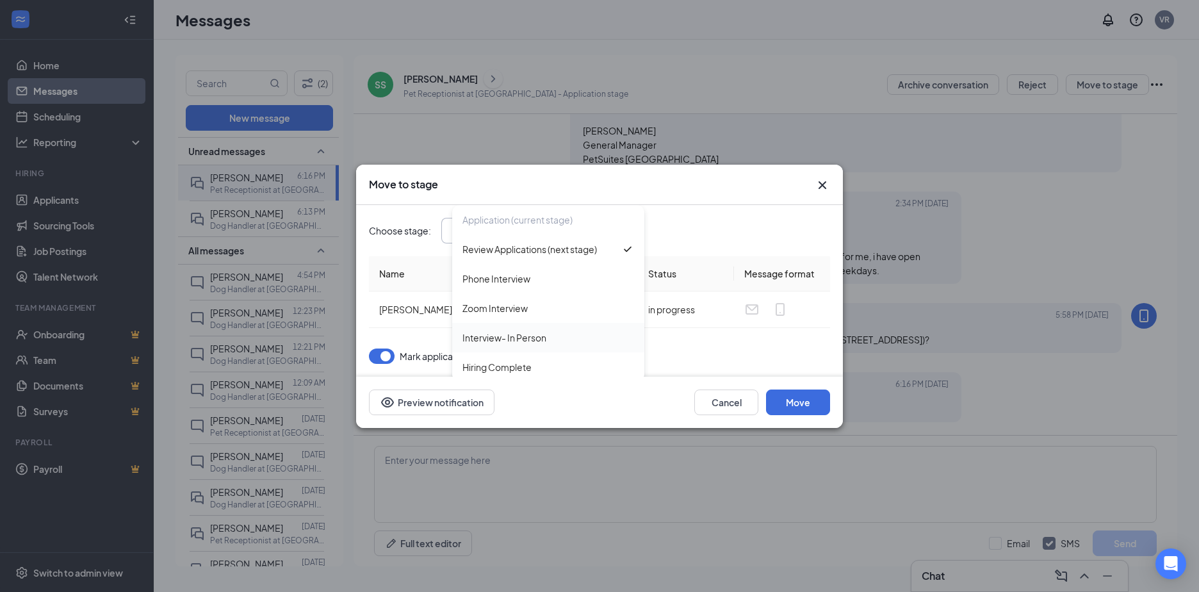
click at [505, 336] on div "Interview- In Person" at bounding box center [505, 338] width 84 height 14
type input "Interview- In Person"
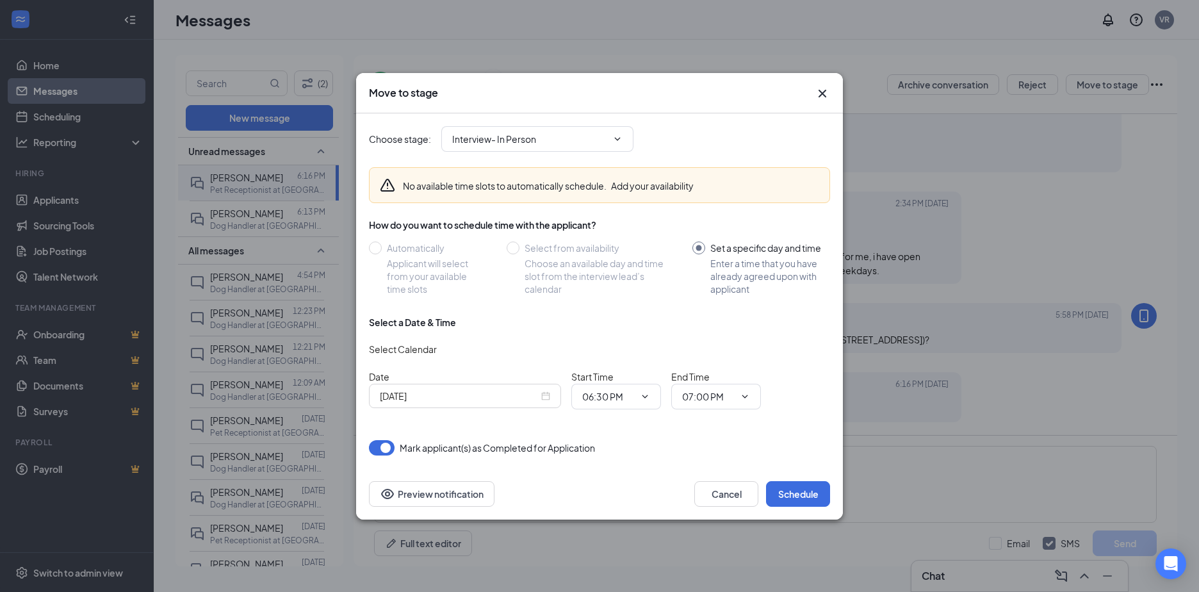
click at [544, 393] on div "[DATE]" at bounding box center [465, 396] width 170 height 14
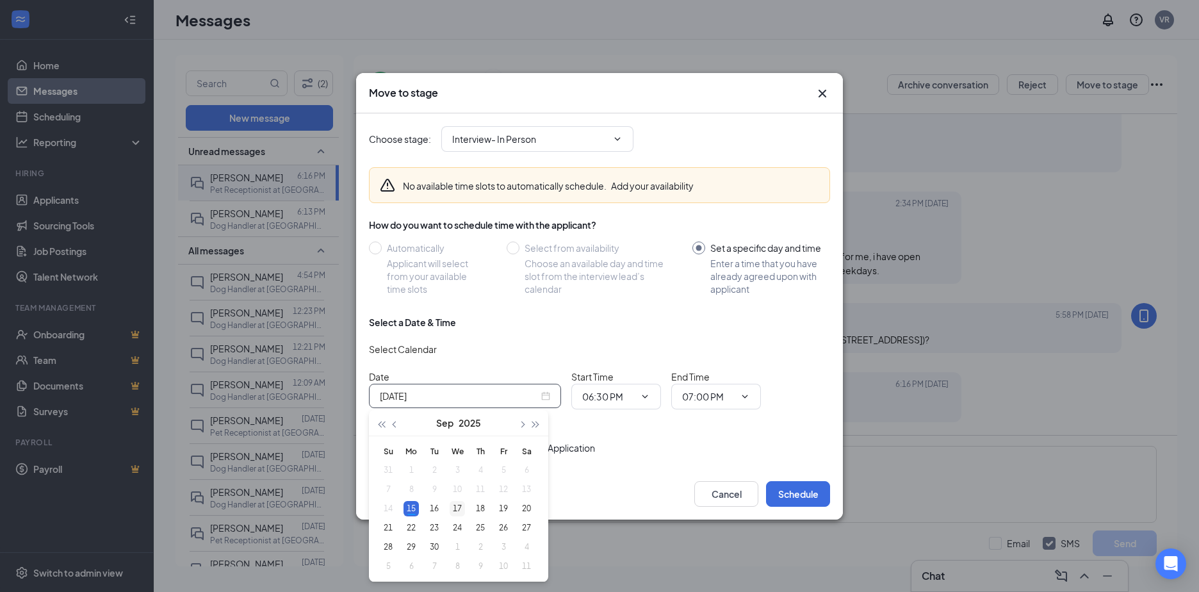
type input "[DATE]"
click at [456, 506] on div "17" at bounding box center [457, 508] width 15 height 15
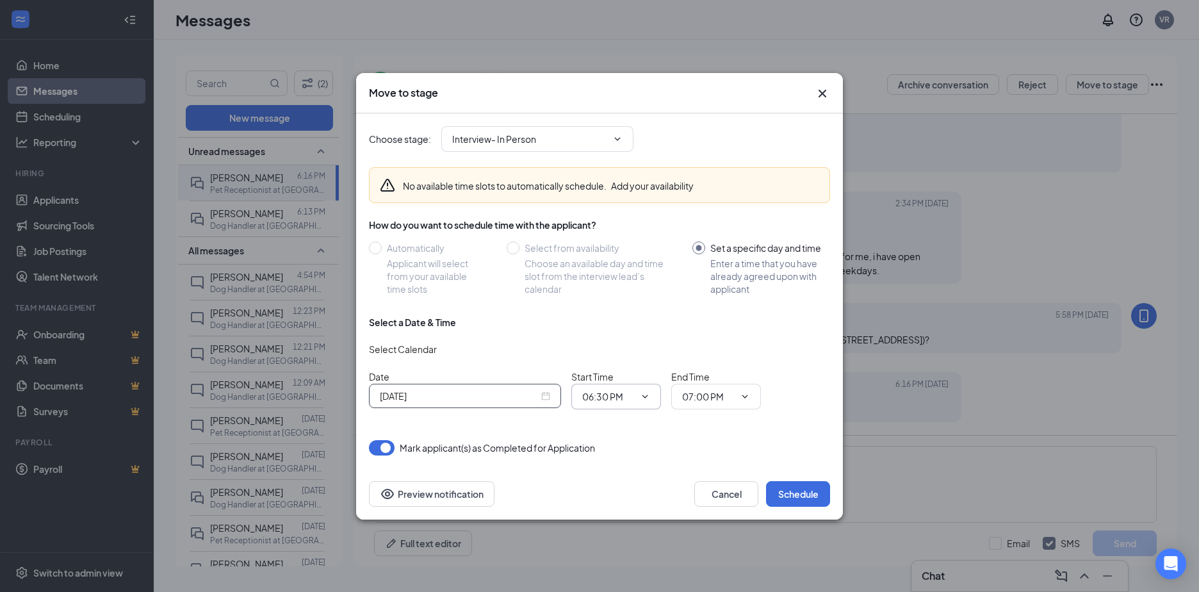
click at [646, 393] on icon "ChevronDown" at bounding box center [645, 396] width 10 height 10
click at [602, 395] on input "06:30 PM" at bounding box center [608, 397] width 53 height 14
click at [616, 381] on div "02:30 PM" at bounding box center [612, 381] width 38 height 14
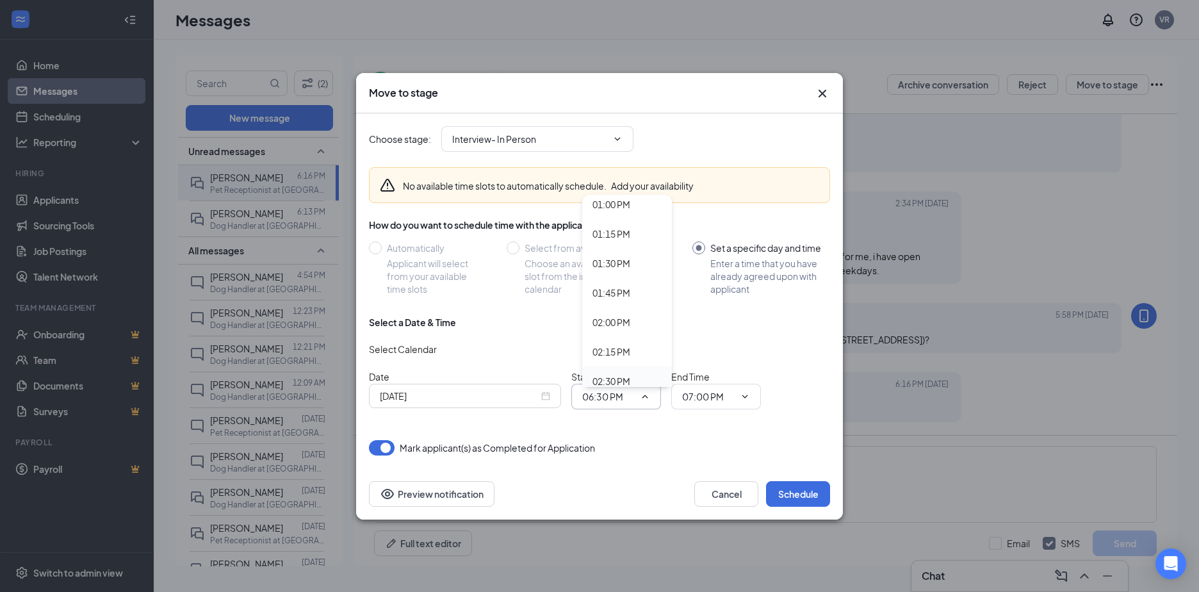
type input "02:30 PM"
click at [752, 396] on span "07:00 PM" at bounding box center [716, 397] width 90 height 26
click at [741, 397] on icon "ChevronDown" at bounding box center [745, 396] width 10 height 10
click at [703, 399] on input "07:00 PM" at bounding box center [708, 397] width 53 height 14
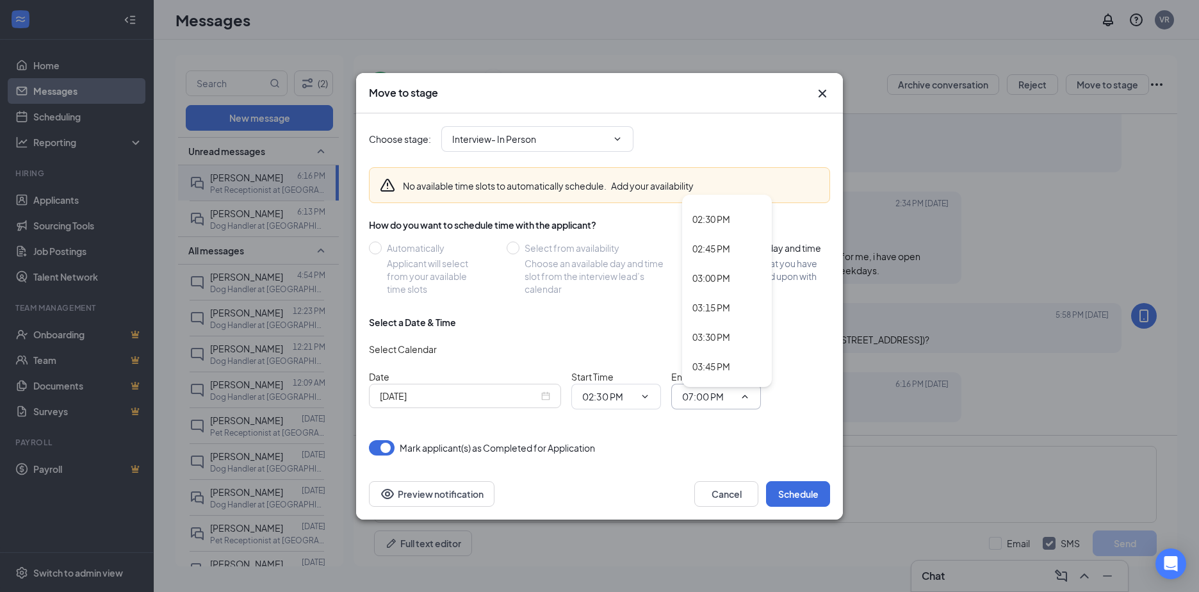
scroll to position [1730, 0]
click at [714, 254] on div "03:00 PM" at bounding box center [712, 248] width 38 height 14
type input "03:00 PM"
click at [796, 495] on button "Schedule" at bounding box center [798, 494] width 64 height 26
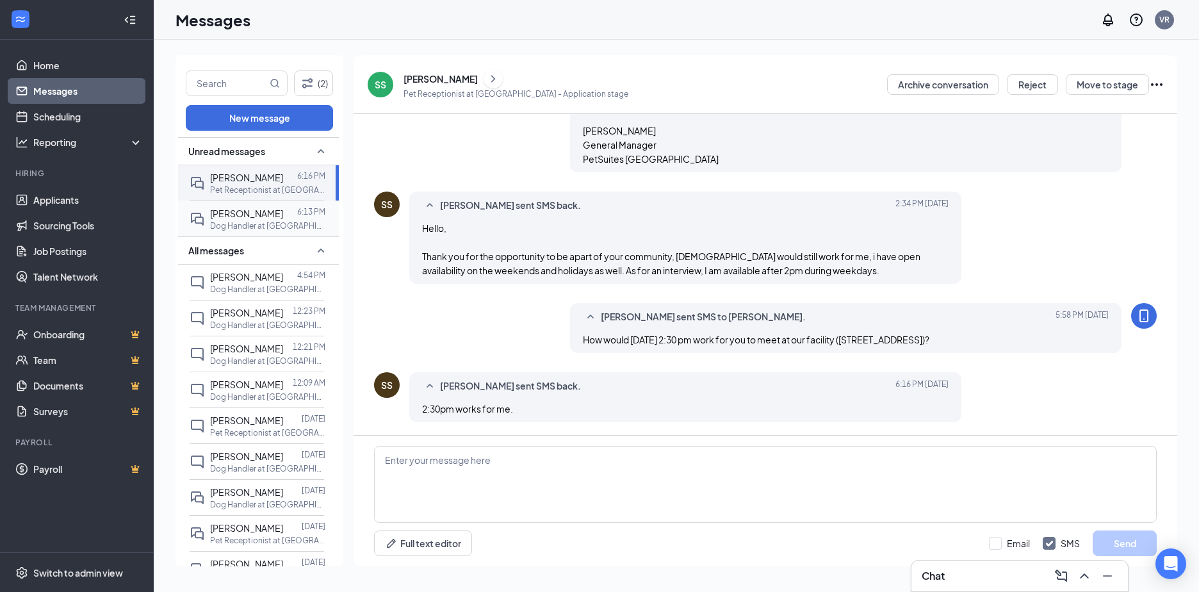
click at [283, 220] on div at bounding box center [290, 213] width 14 height 14
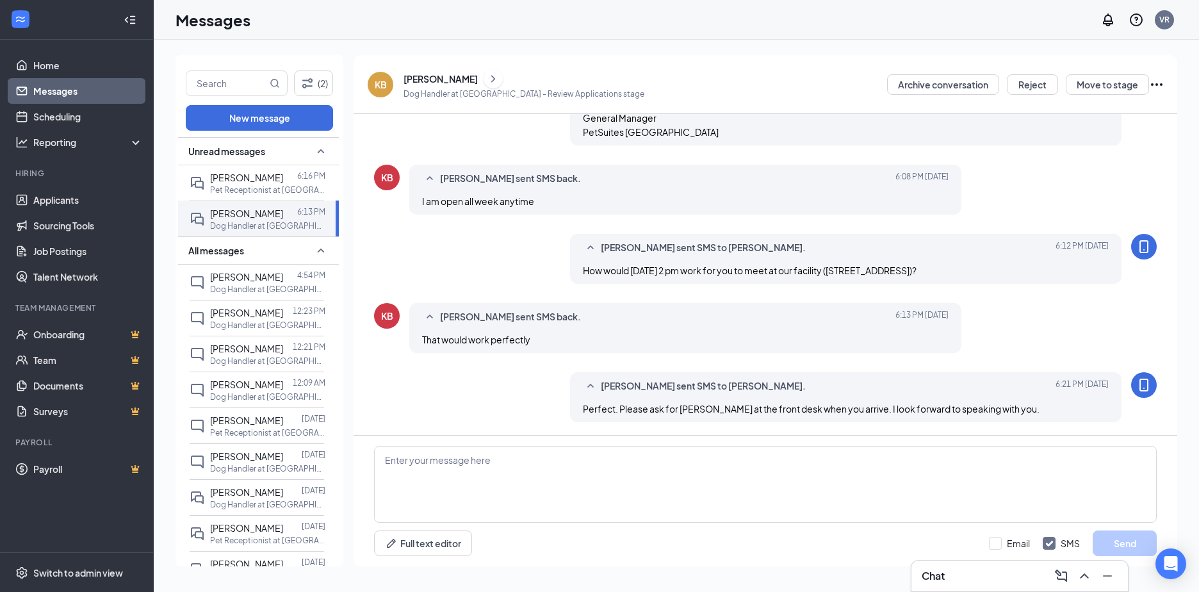
scroll to position [591, 0]
drag, startPoint x: 583, startPoint y: 412, endPoint x: 1006, endPoint y: 410, distance: 422.9
click at [1006, 410] on div "[PERSON_NAME] sent SMS to [PERSON_NAME]. [DATE] 6:21 PM Perfect. Please ask for…" at bounding box center [846, 397] width 552 height 50
copy span "Perfect. Please ask for [PERSON_NAME] at the front desk when you arrive. I look…"
click at [1092, 89] on button "Move to stage" at bounding box center [1107, 84] width 83 height 21
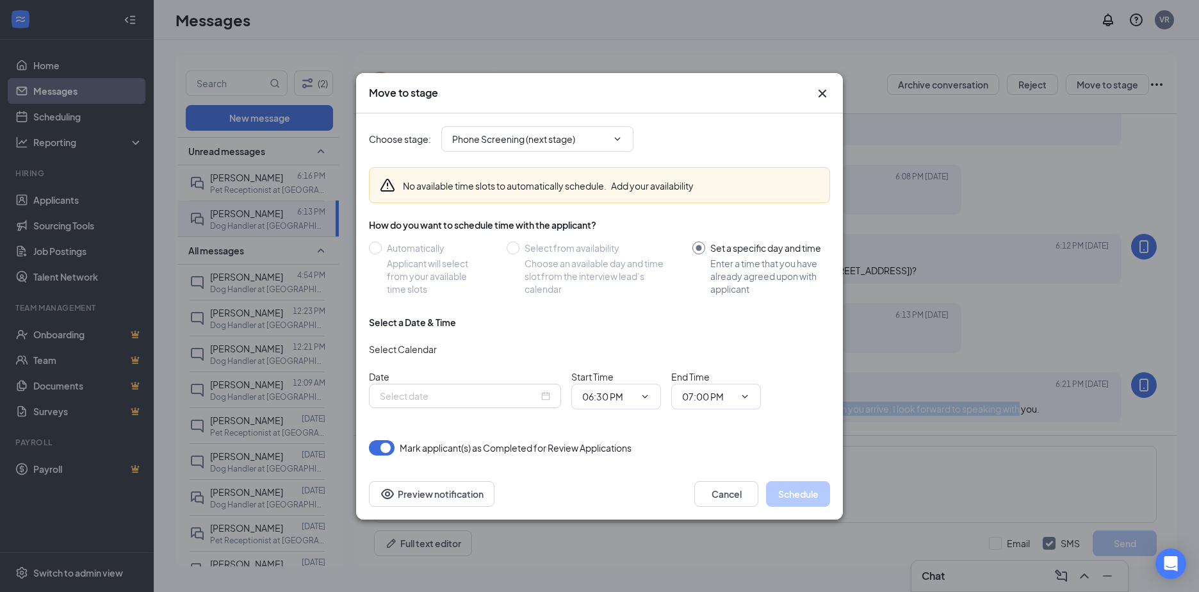
type input "[DATE]"
click at [497, 148] on span "Phone Screening (next stage)" at bounding box center [537, 139] width 192 height 26
click at [541, 131] on span "Phone Screening (next stage)" at bounding box center [537, 139] width 192 height 26
click at [616, 137] on icon "ChevronDown" at bounding box center [618, 139] width 10 height 10
click at [498, 139] on input "Phone Screening (next stage)" at bounding box center [529, 139] width 155 height 14
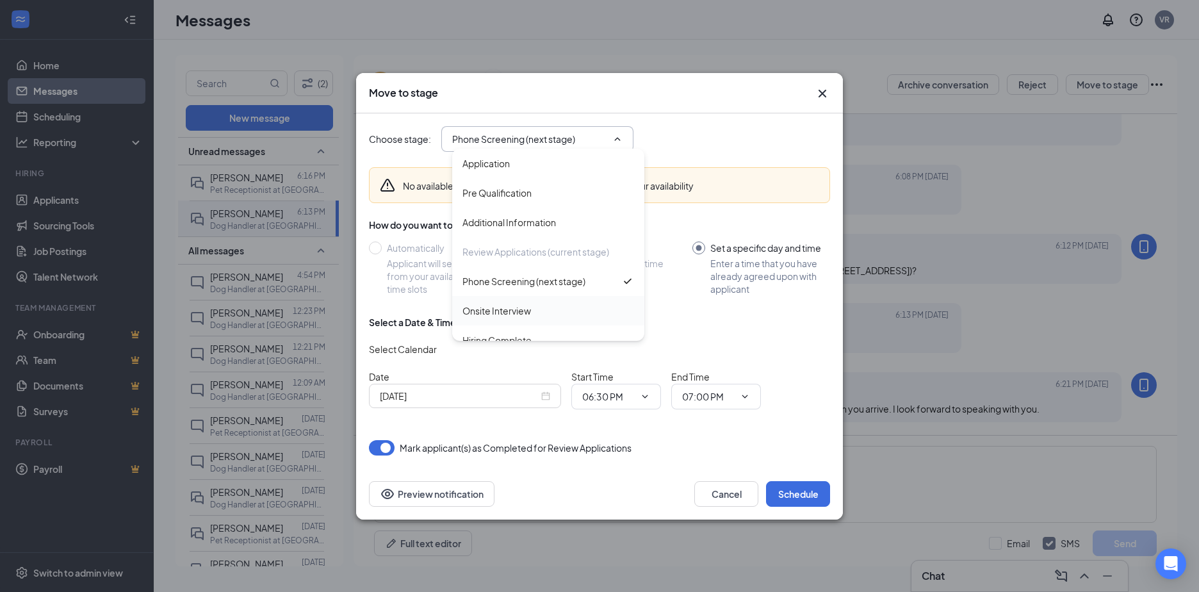
click at [504, 309] on div "Onsite Interview" at bounding box center [497, 311] width 69 height 14
type input "Onsite Interview"
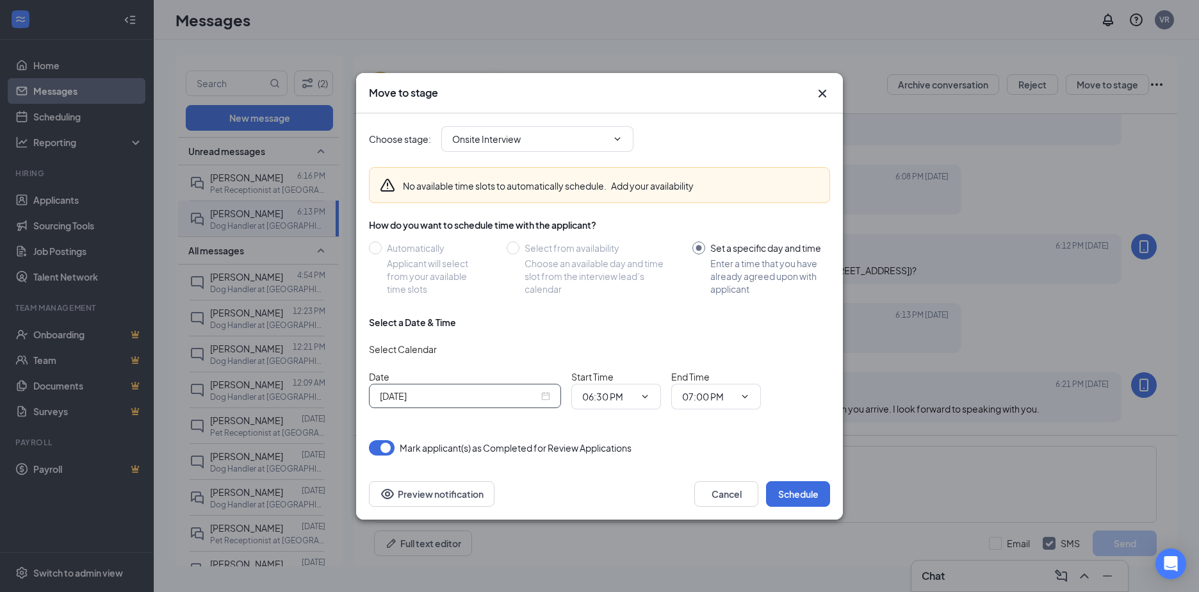
click at [522, 396] on input "[DATE]" at bounding box center [459, 396] width 159 height 14
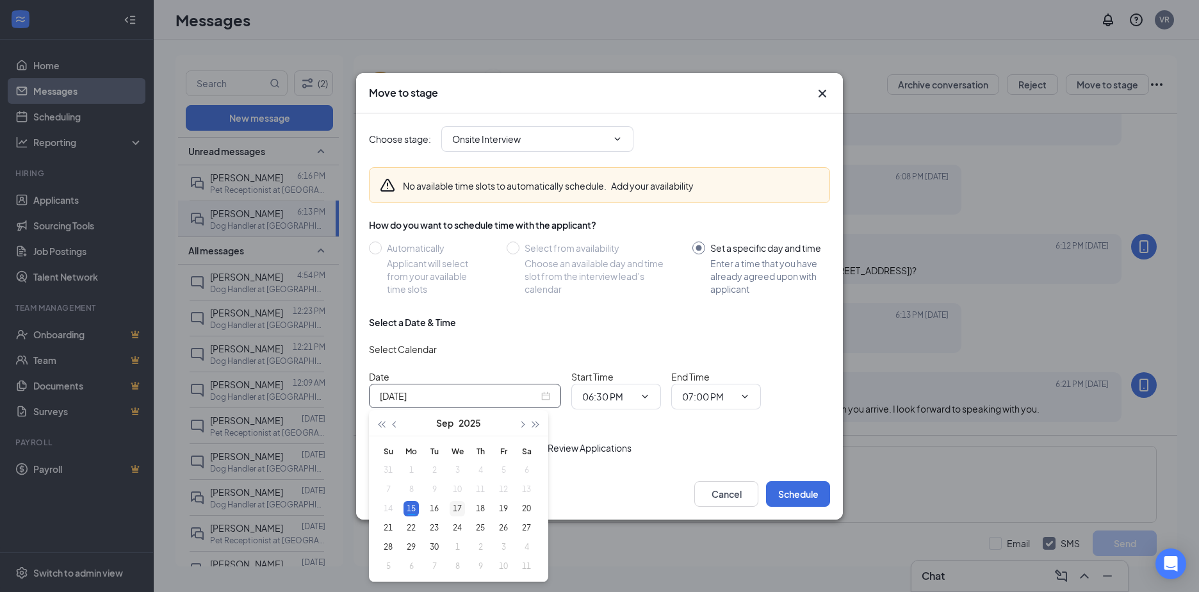
type input "[DATE]"
click at [452, 511] on div "17" at bounding box center [457, 508] width 15 height 15
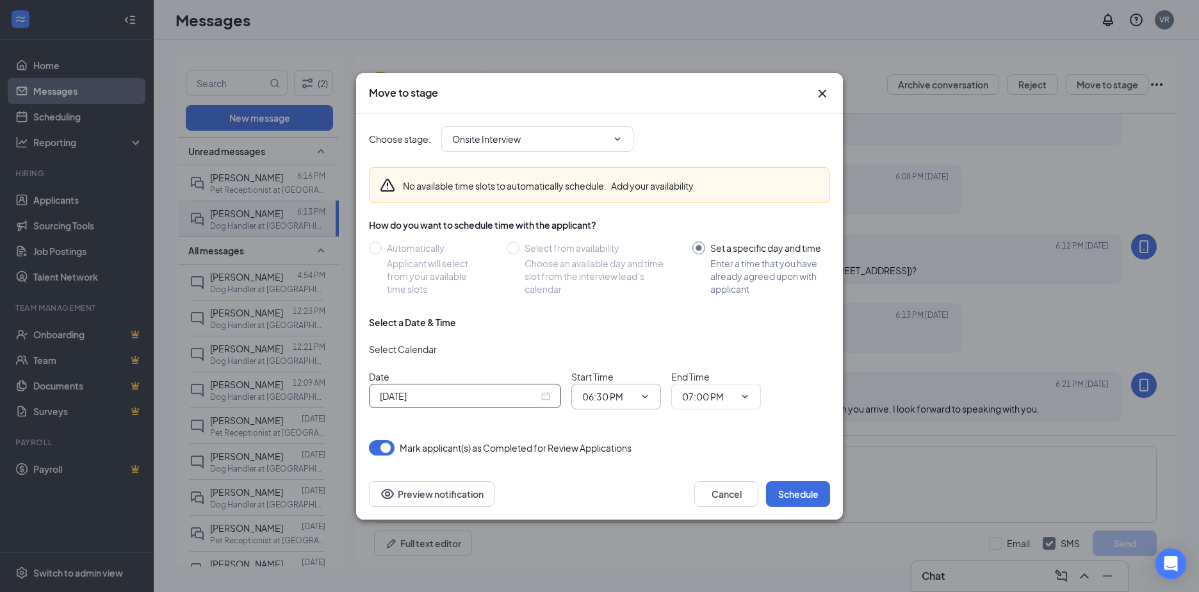
click at [625, 402] on input "06:30 PM" at bounding box center [608, 397] width 53 height 14
click at [611, 263] on div "02:00 PM" at bounding box center [612, 258] width 38 height 14
type input "02:00 PM"
click at [747, 397] on icon "ChevronDown" at bounding box center [745, 396] width 10 height 10
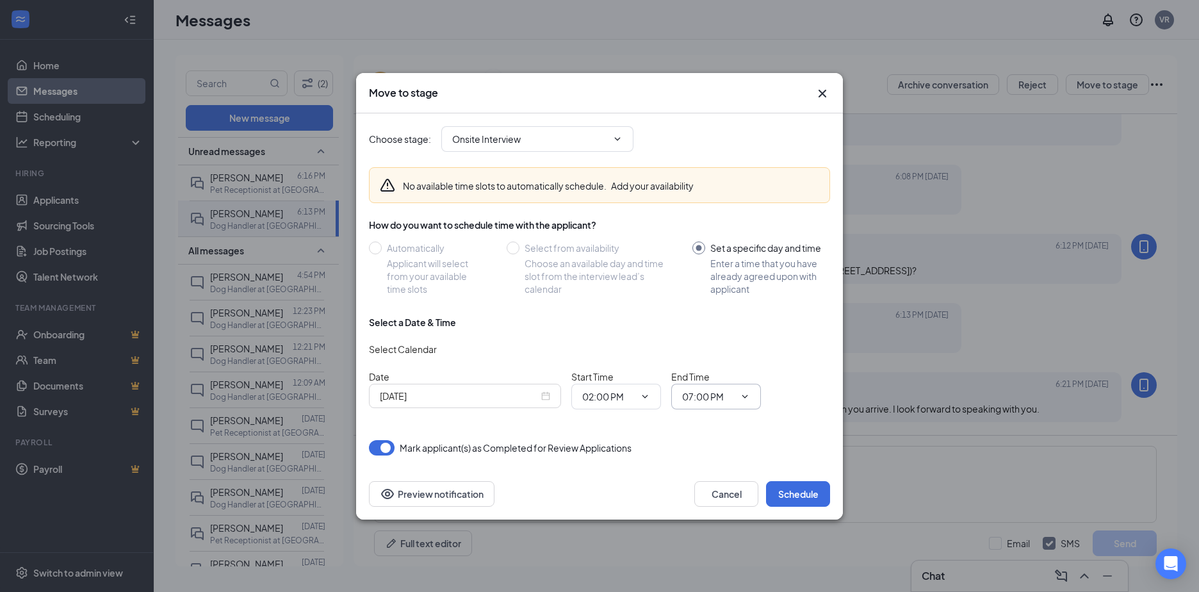
click at [714, 394] on input "07:00 PM" at bounding box center [708, 397] width 53 height 14
click at [720, 252] on div "02:30 PM" at bounding box center [712, 253] width 38 height 14
type input "02:30 PM"
click at [791, 491] on button "Schedule" at bounding box center [798, 494] width 64 height 26
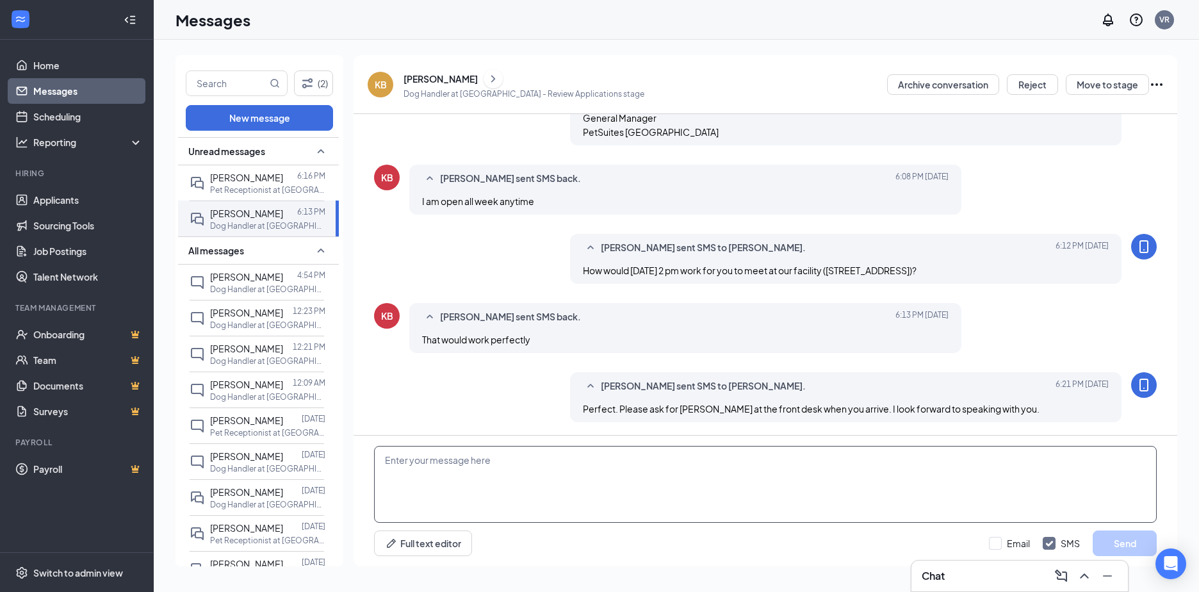
paste textarea "Perfect. Please ask for [PERSON_NAME] at the front desk when you arrive. I look…"
type textarea "Perfect. Please ask for [PERSON_NAME] at the front desk when you arrive. I look…"
click at [1114, 547] on button "Send" at bounding box center [1125, 544] width 64 height 26
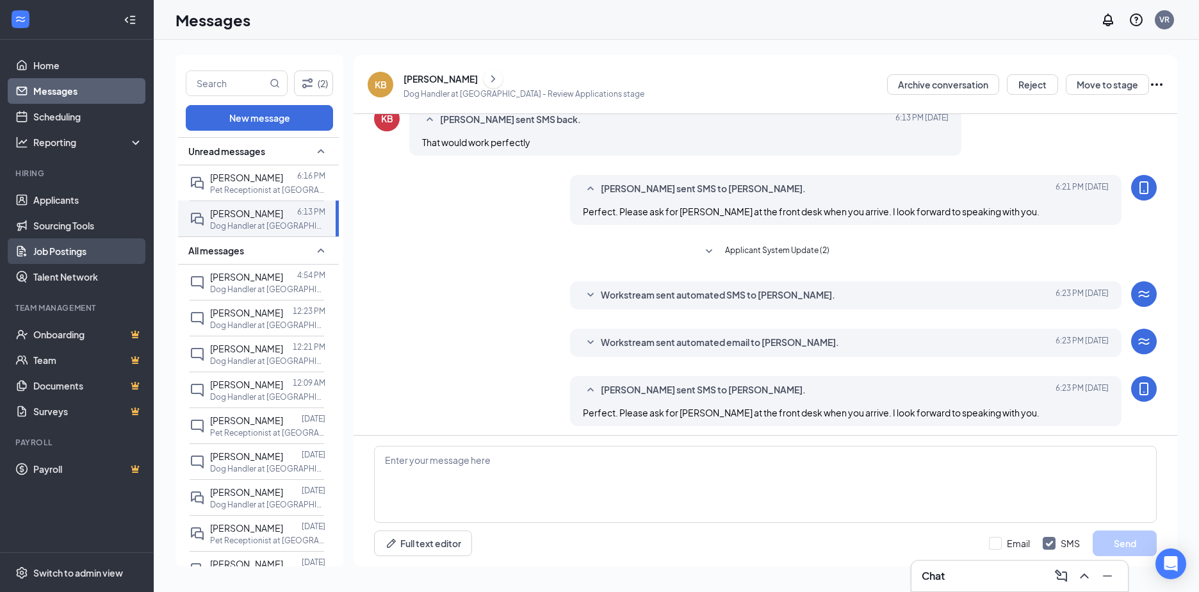
scroll to position [793, 0]
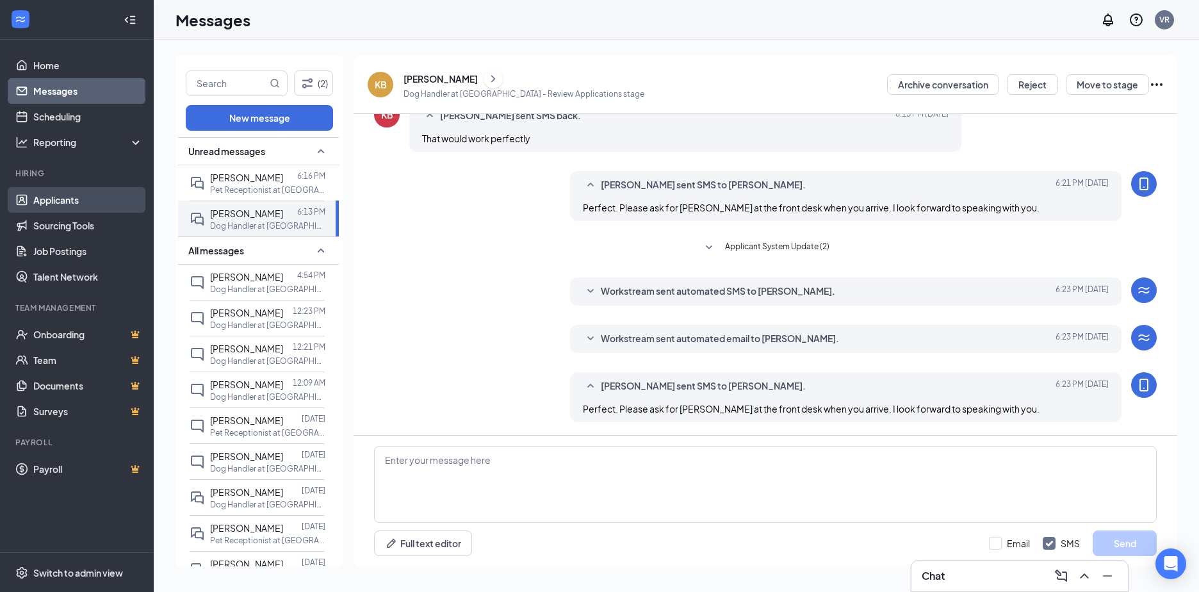
click at [72, 198] on link "Applicants" at bounding box center [88, 200] width 110 height 26
